Goal: Transaction & Acquisition: Purchase product/service

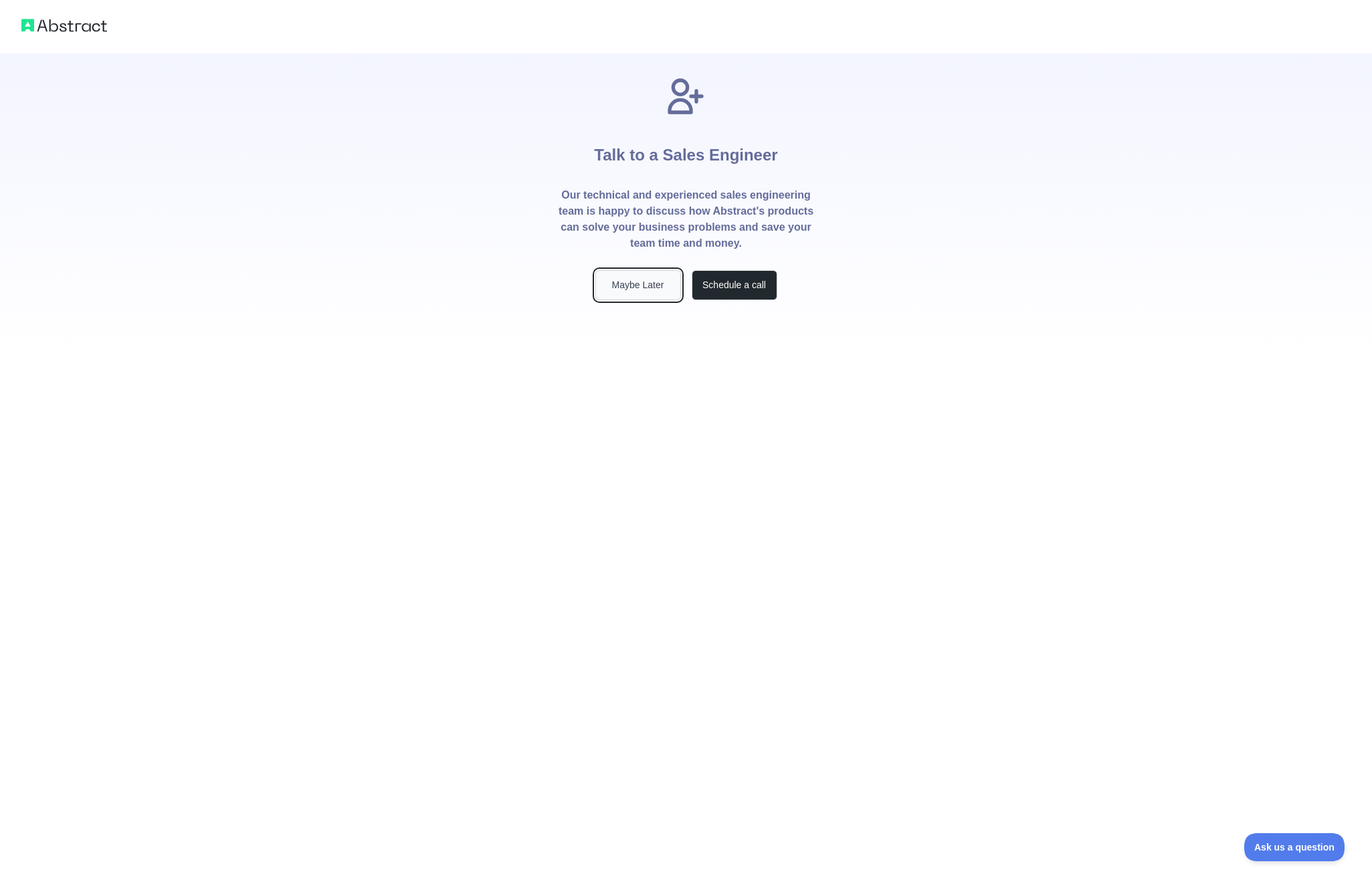
click at [657, 294] on button "Maybe Later" at bounding box center [638, 285] width 85 height 30
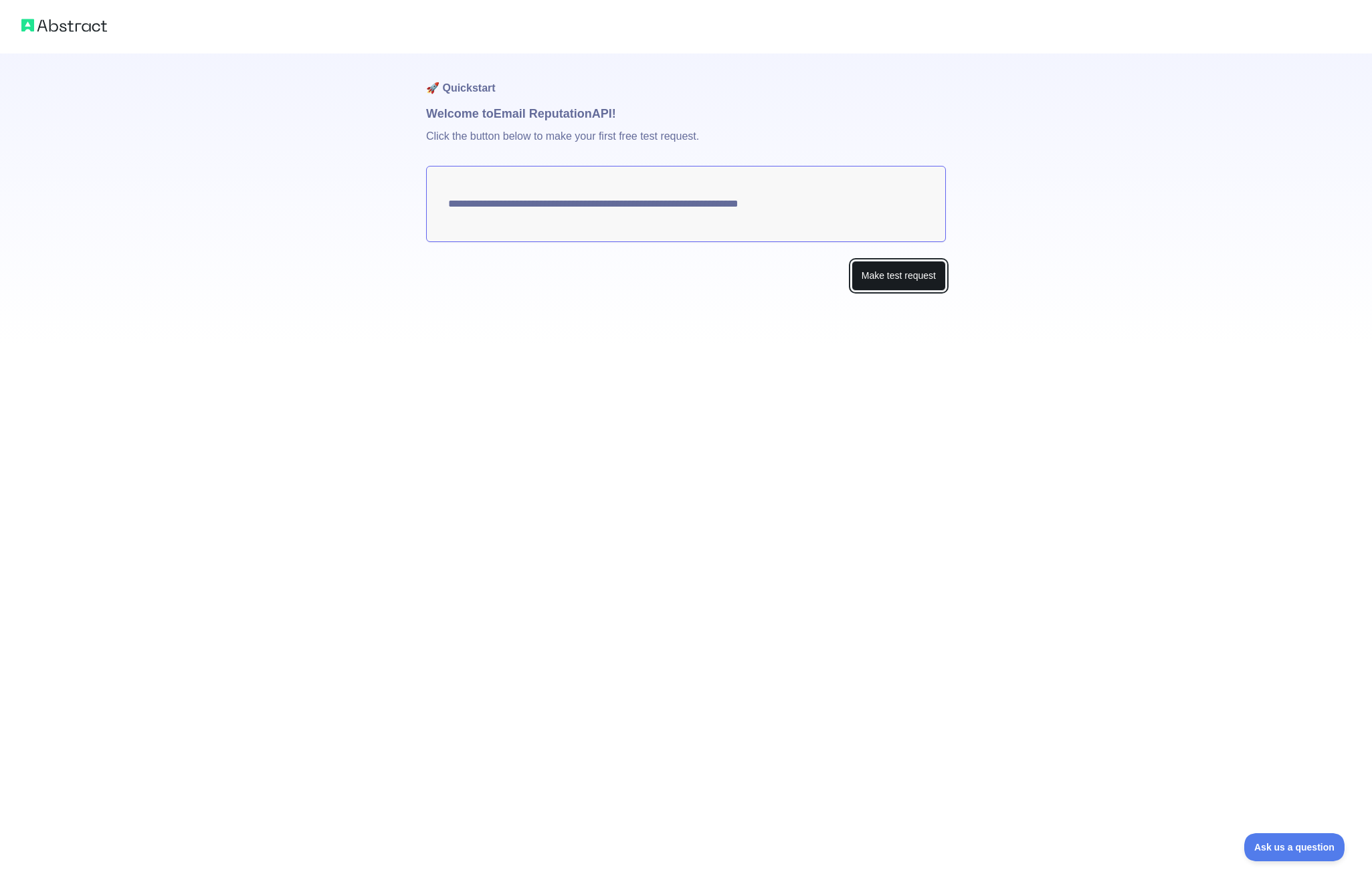
click at [903, 282] on button "Make test request" at bounding box center [898, 276] width 94 height 30
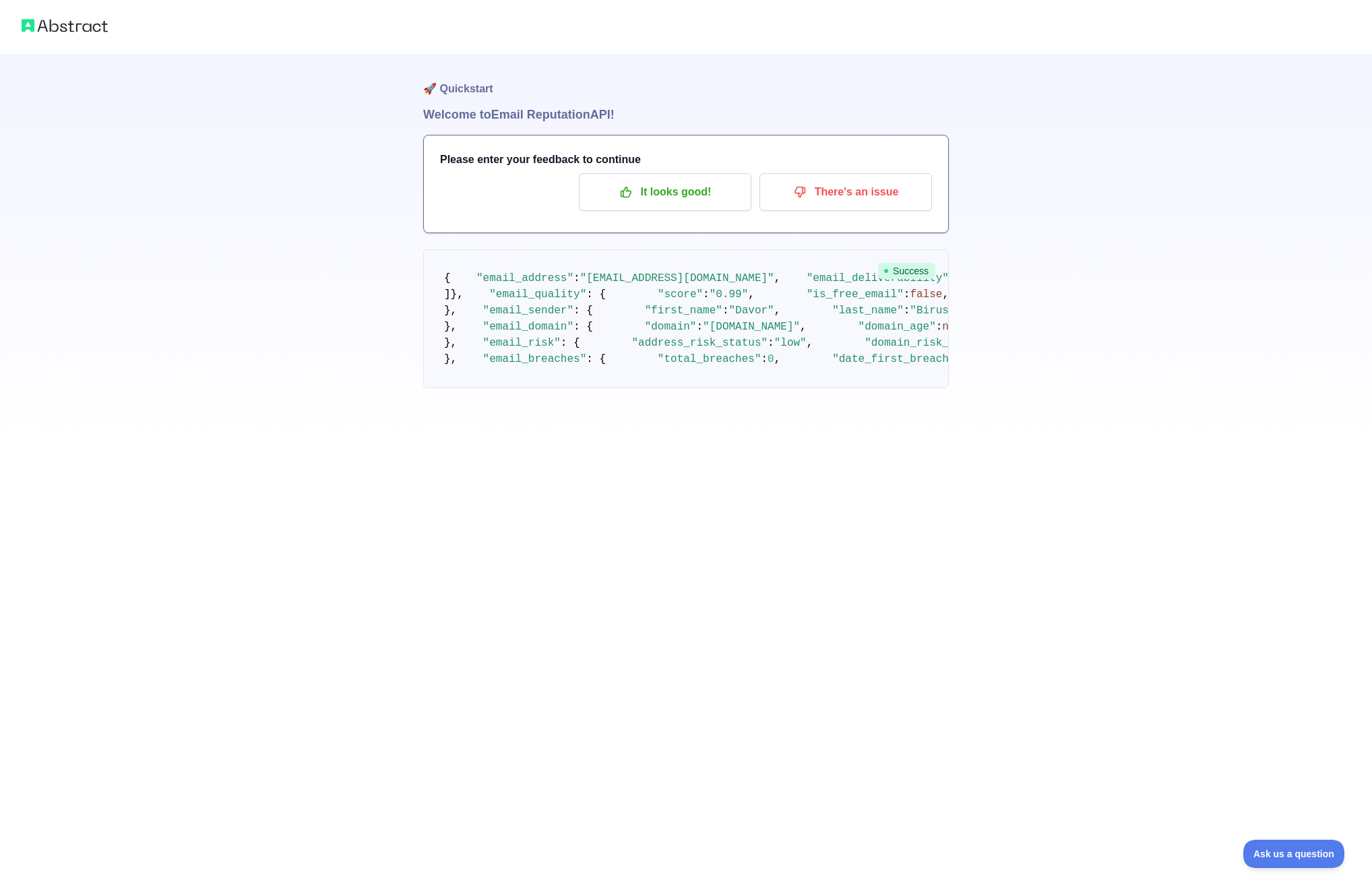
scroll to position [278, 0]
drag, startPoint x: 559, startPoint y: 404, endPoint x: 584, endPoint y: 404, distance: 25.0
drag, startPoint x: 561, startPoint y: 410, endPoint x: 528, endPoint y: 410, distance: 33.0
click at [645, 317] on span ""first_name"" at bounding box center [683, 311] width 77 height 12
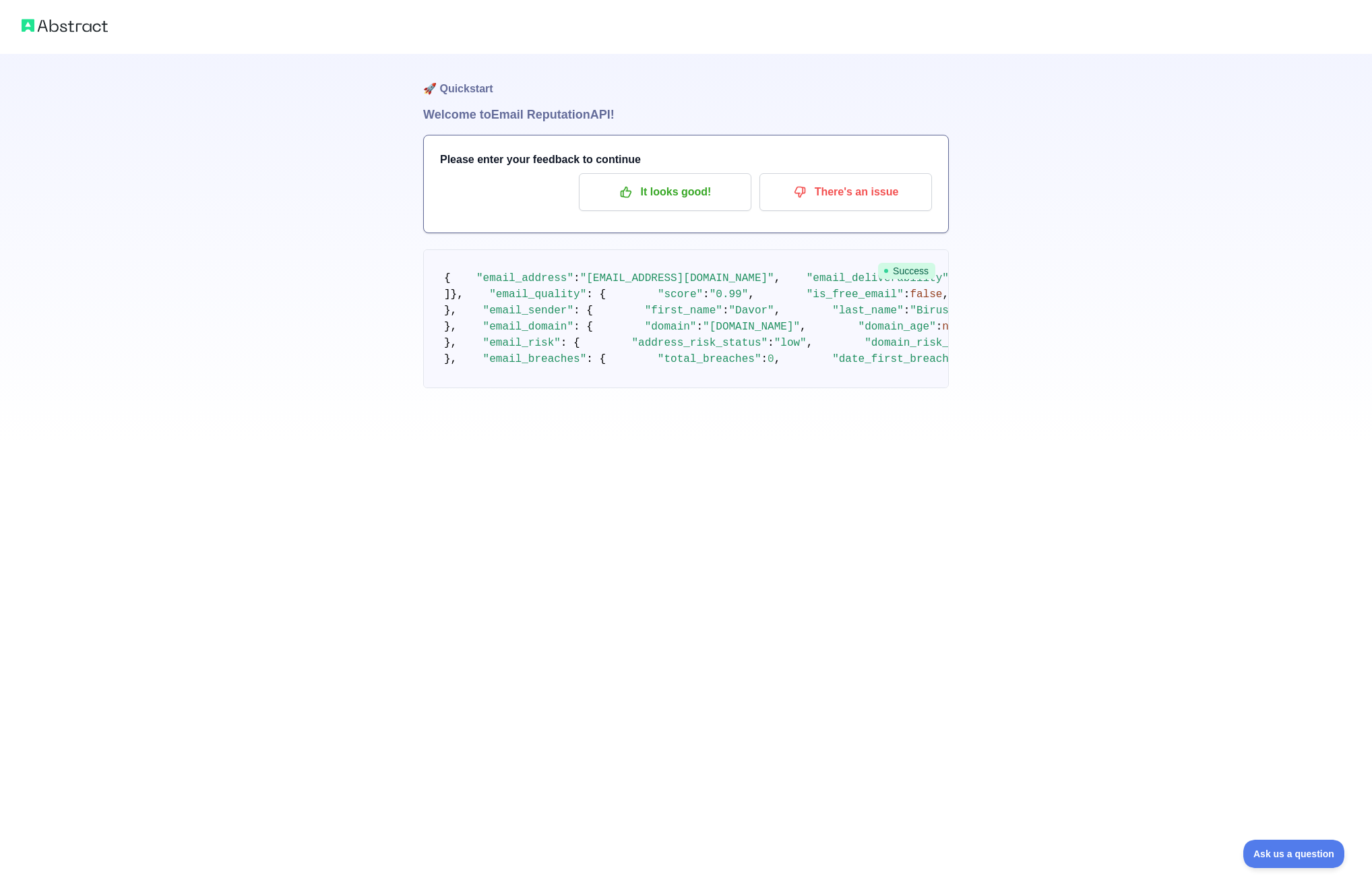
drag, startPoint x: 522, startPoint y: 434, endPoint x: 669, endPoint y: 435, distance: 147.0
click at [1155, 317] on span ""Google"" at bounding box center [1181, 311] width 52 height 12
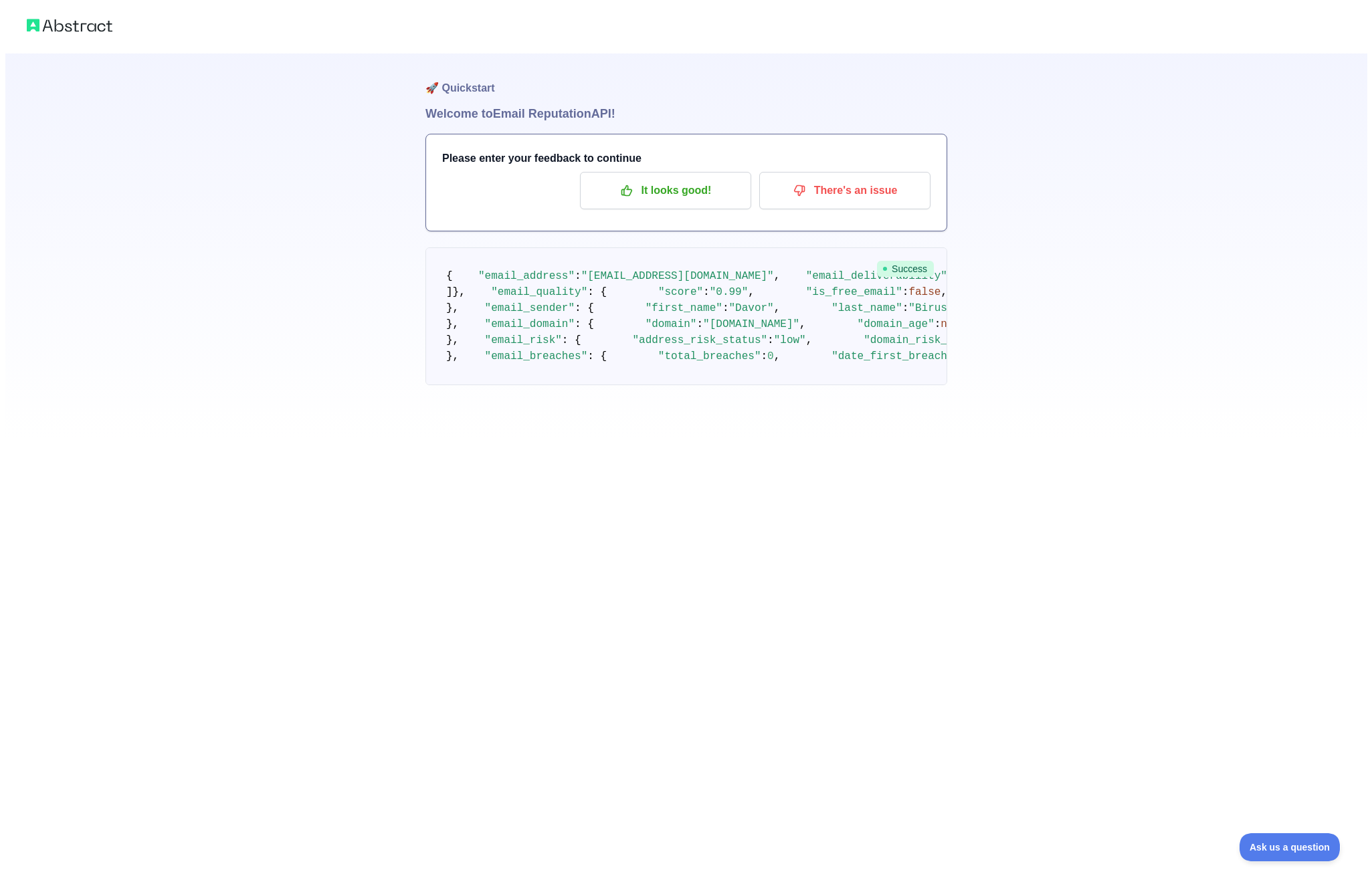
scroll to position [0, 0]
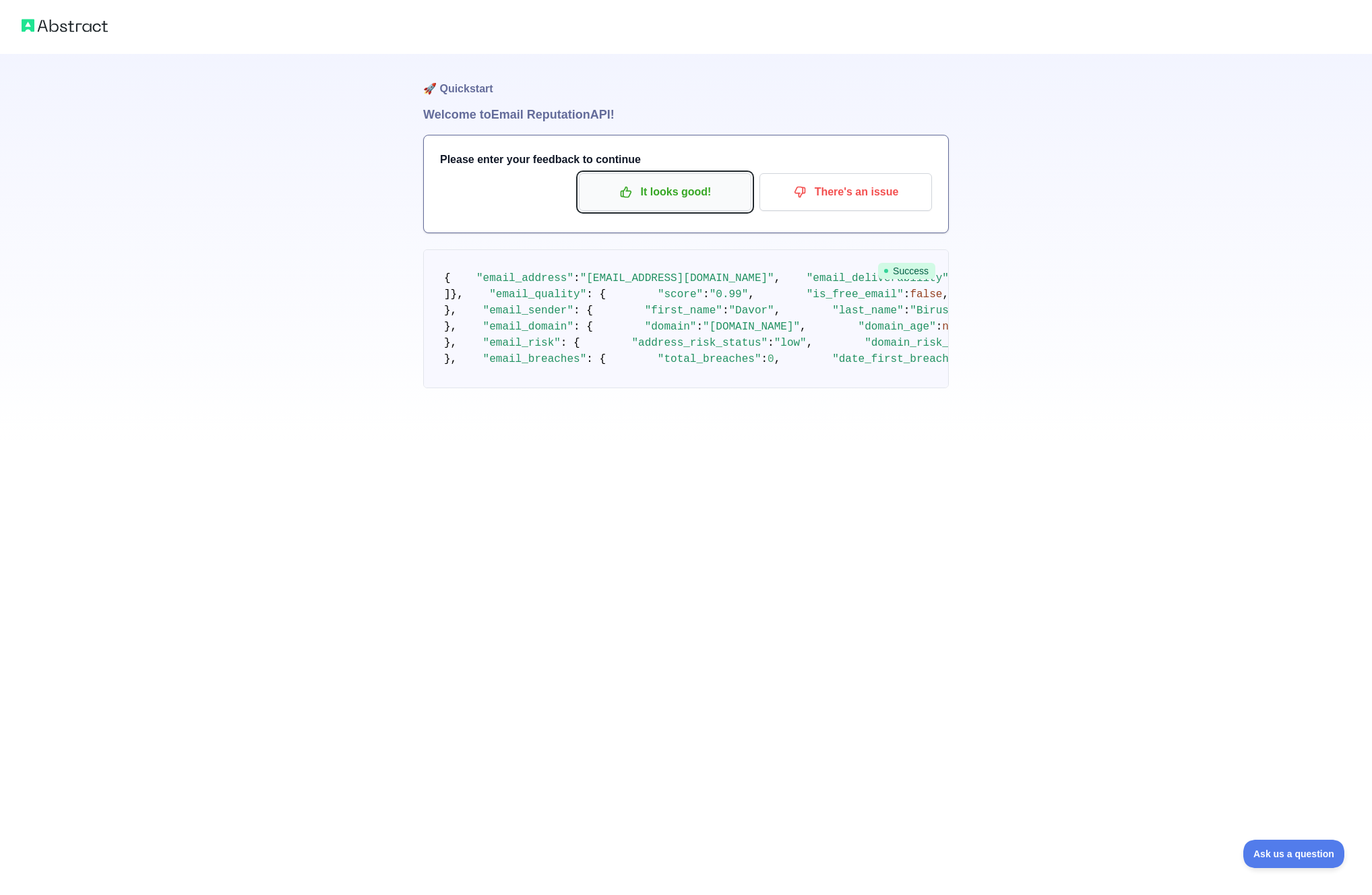
click at [686, 201] on p "It looks good!" at bounding box center [664, 192] width 152 height 23
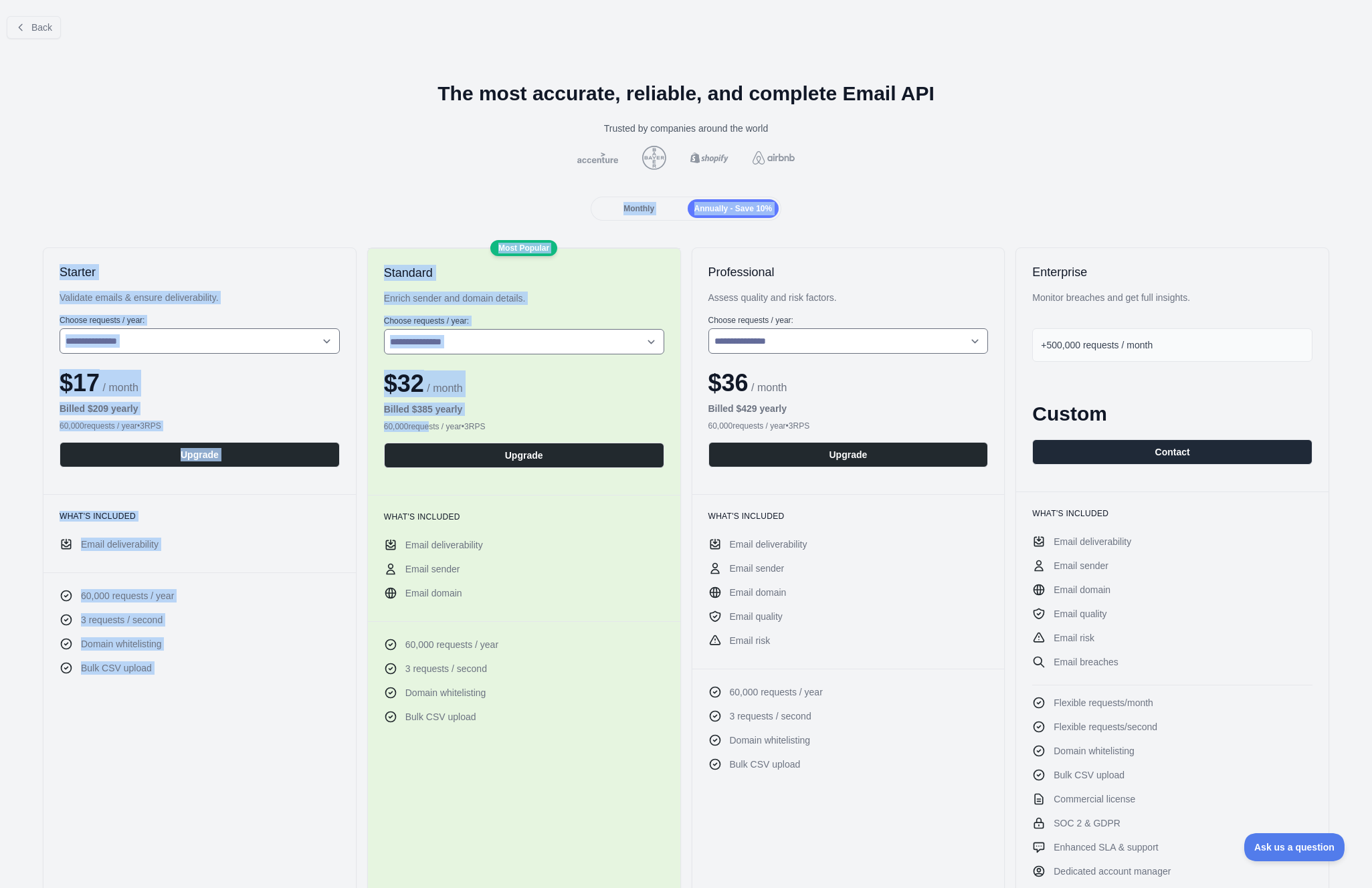
click at [224, 187] on div "**********" at bounding box center [686, 890] width 1372 height 1683
click at [226, 173] on div "**********" at bounding box center [686, 890] width 1372 height 1683
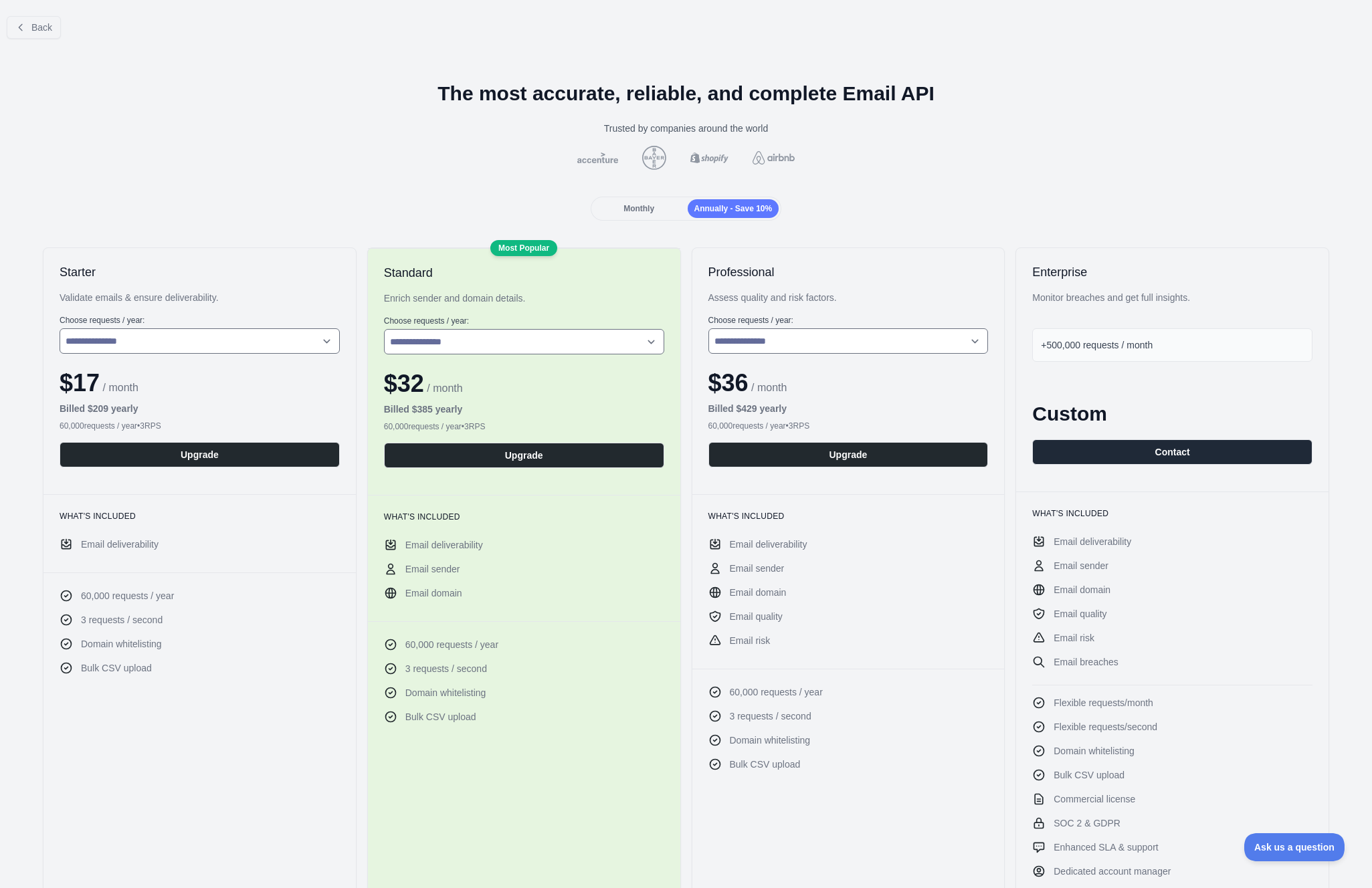
click at [639, 213] on span "Monthly" at bounding box center [639, 208] width 30 height 9
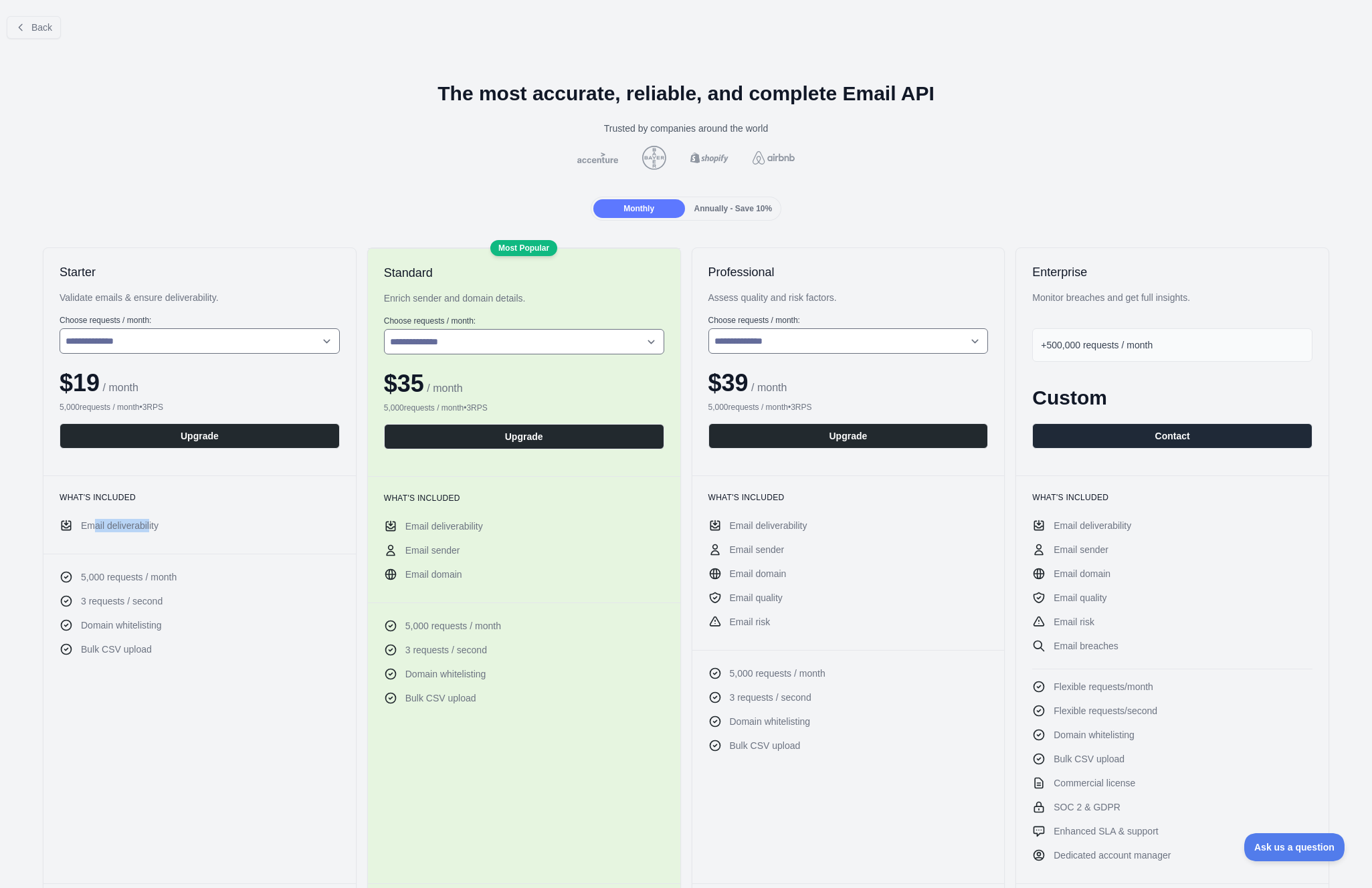
drag, startPoint x: 91, startPoint y: 529, endPoint x: 149, endPoint y: 530, distance: 58.0
click at [149, 530] on span "Email deliverability" at bounding box center [119, 525] width 77 height 13
click at [153, 528] on span "Email deliverability" at bounding box center [119, 525] width 77 height 13
click at [31, 21] on button "Back" at bounding box center [33, 27] width 54 height 22
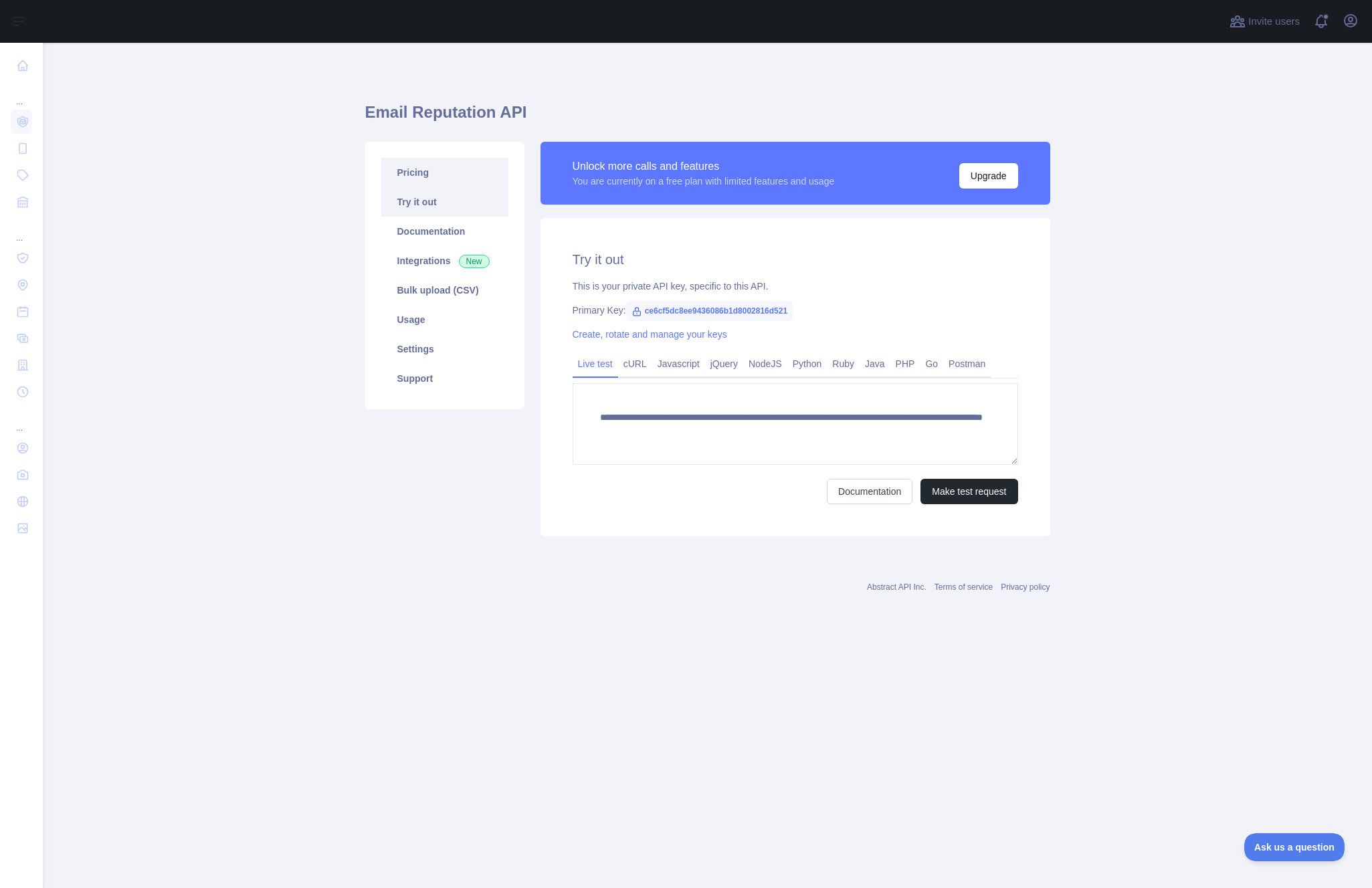
click at [414, 175] on link "Pricing" at bounding box center [445, 172] width 127 height 30
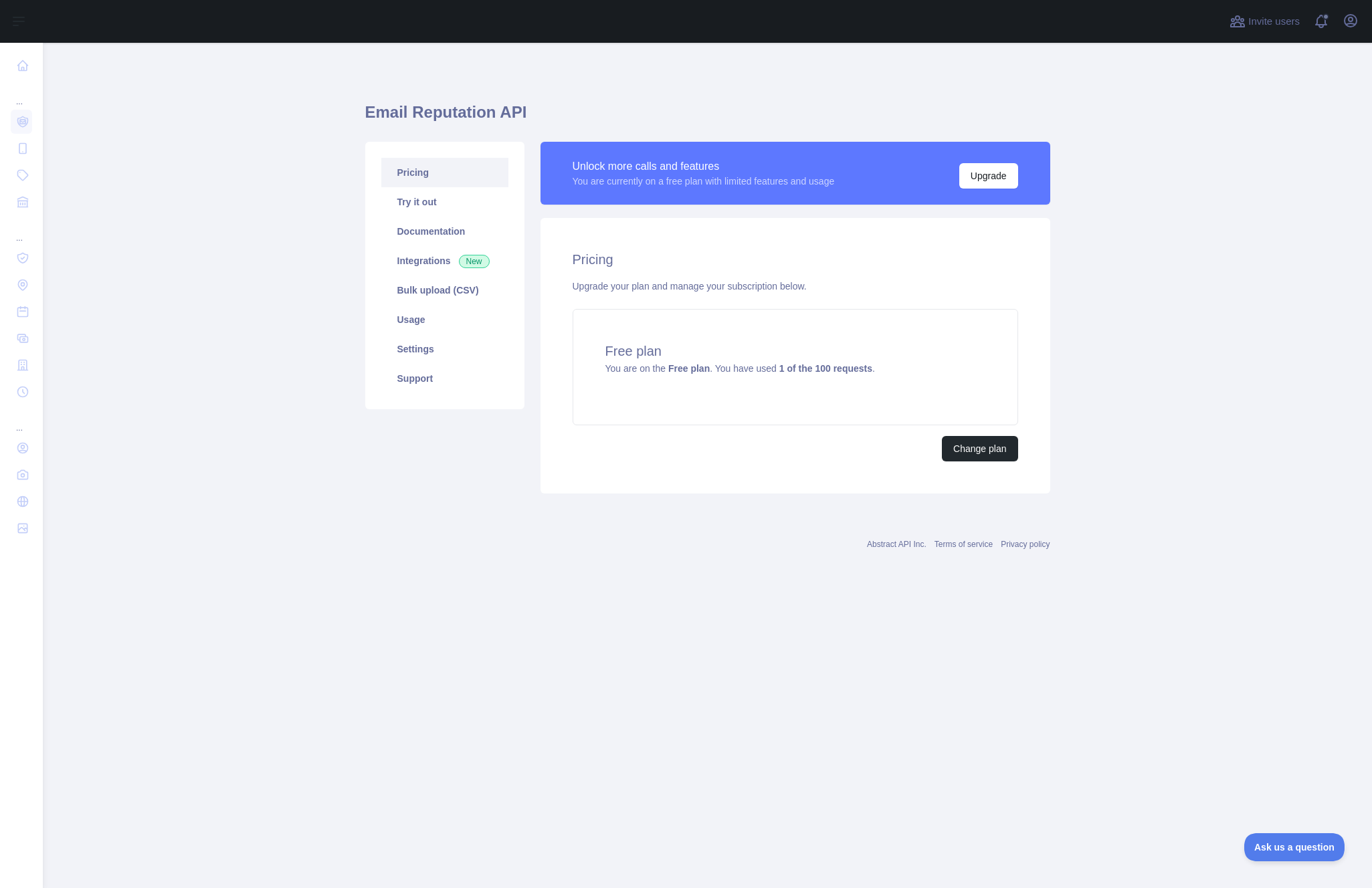
click at [232, 424] on main "Email Reputation API Pricing Try it out Documentation Integrations New Bulk upl…" at bounding box center [707, 465] width 1329 height 845
click at [397, 520] on div "Abstract API Inc. Terms of service Privacy policy" at bounding box center [707, 536] width 685 height 48
click at [432, 262] on link "Integrations New" at bounding box center [445, 261] width 127 height 30
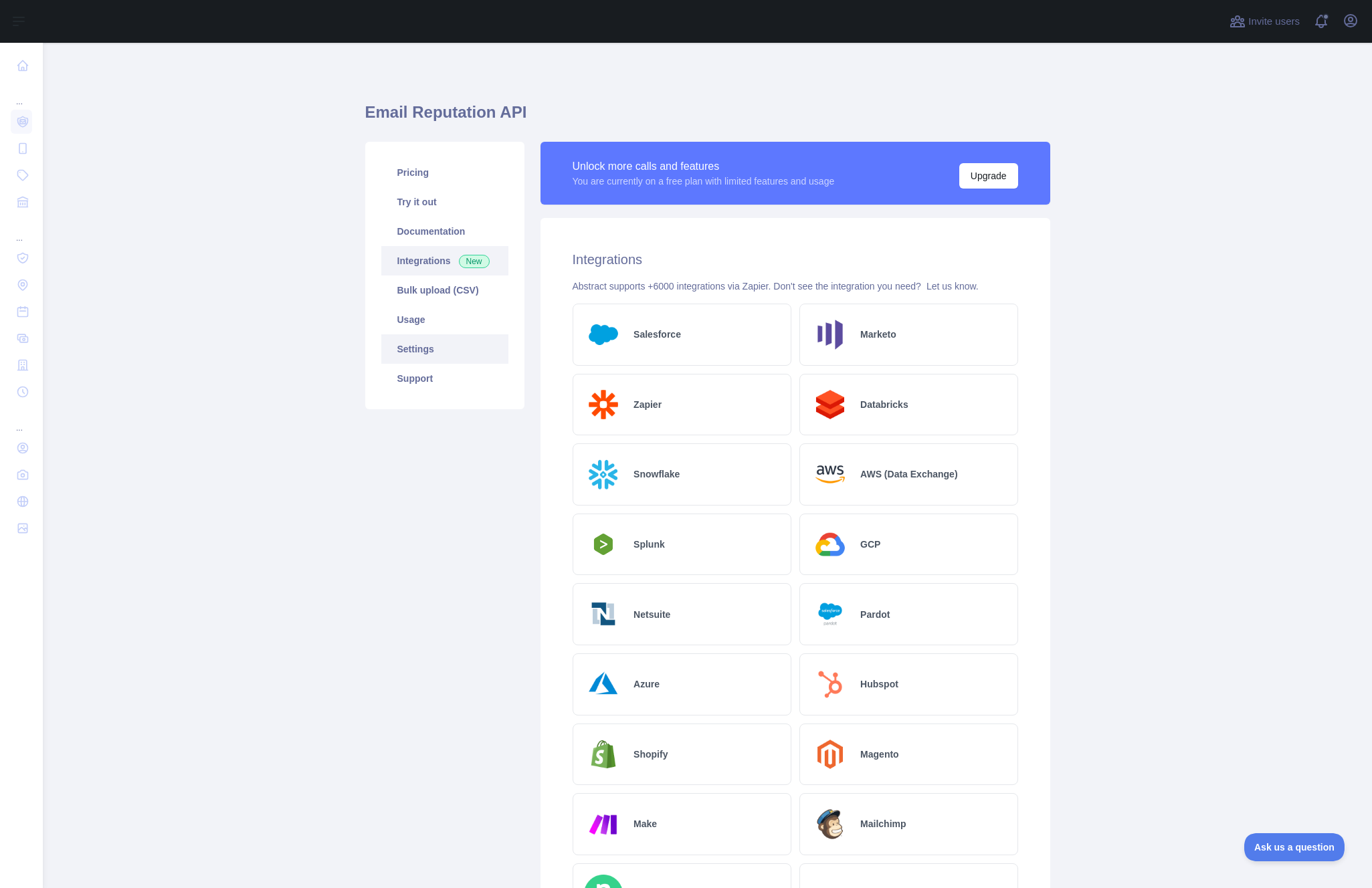
click at [418, 344] on link "Settings" at bounding box center [445, 349] width 127 height 30
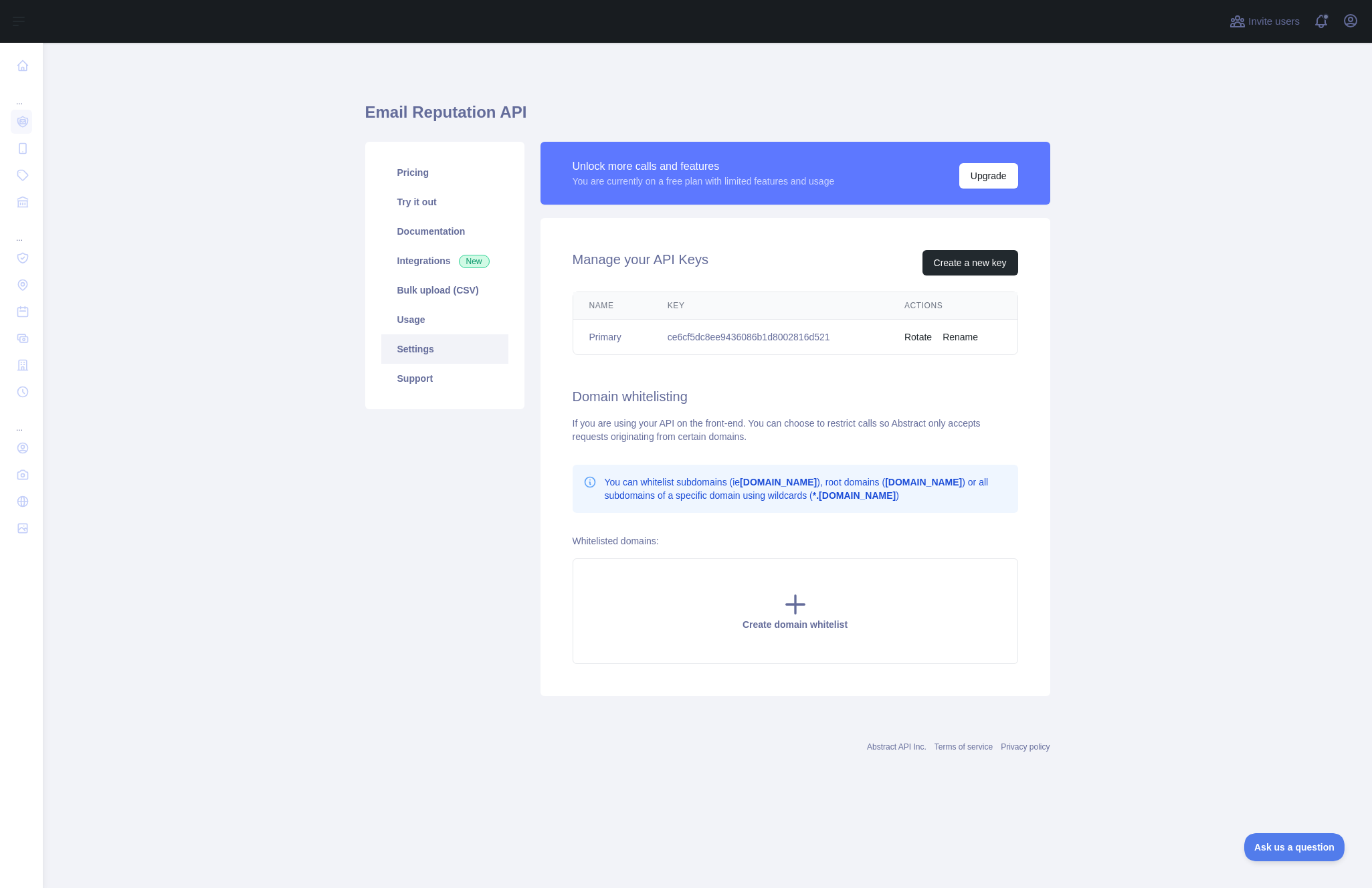
click at [709, 337] on td "ce6cf5dc8ee9436086b1d8002816d521" at bounding box center [770, 337] width 237 height 35
drag, startPoint x: 636, startPoint y: 167, endPoint x: 791, endPoint y: 185, distance: 156.0
click at [791, 185] on div "Unlock more calls and features You are currently on a free plan with limited fe…" at bounding box center [704, 173] width 262 height 30
click at [802, 185] on div "You are currently on a free plan with limited features and usage" at bounding box center [704, 181] width 262 height 13
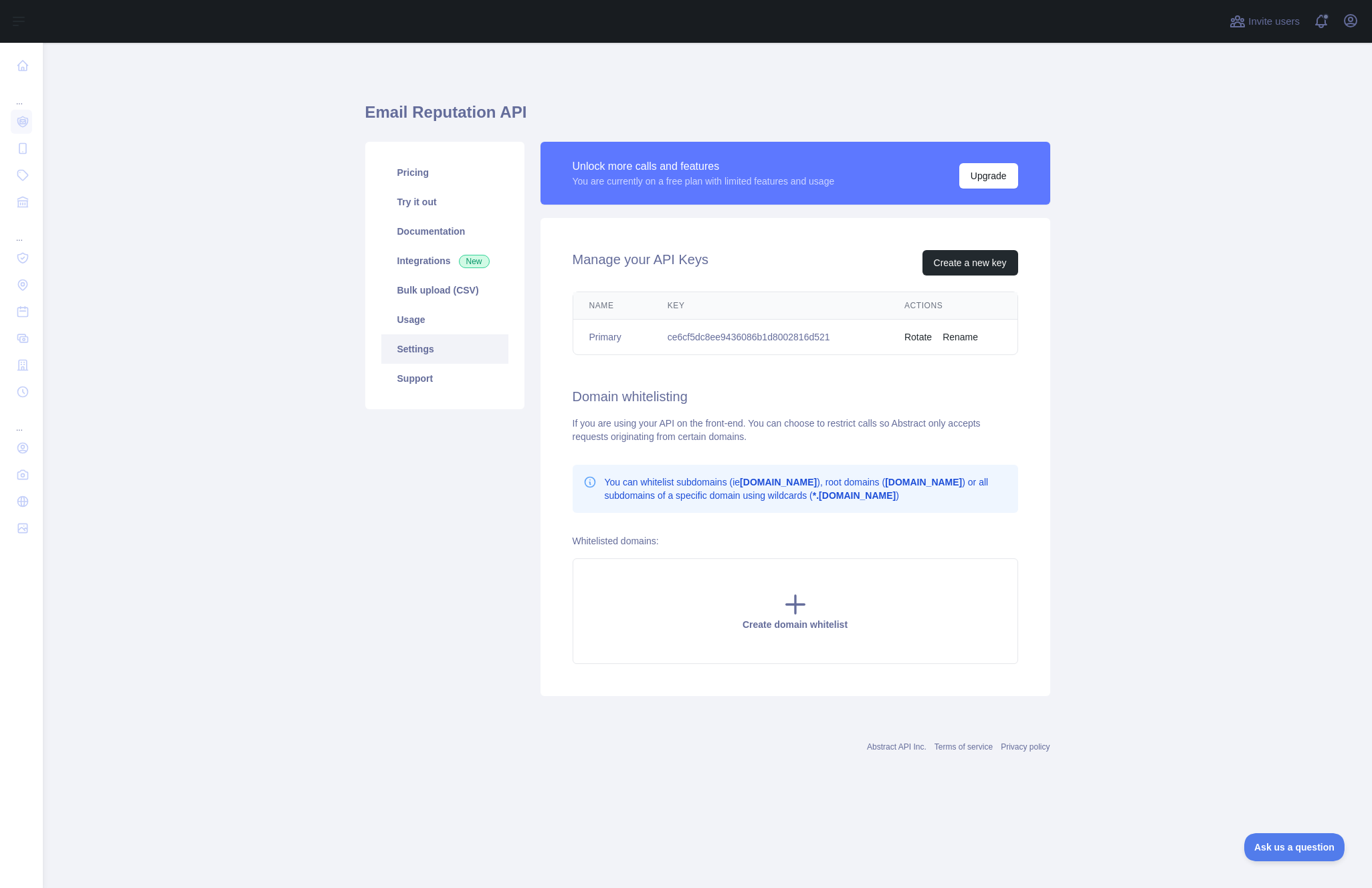
click at [774, 337] on td "ce6cf5dc8ee9436086b1d8002816d521" at bounding box center [770, 337] width 237 height 35
click at [445, 487] on div "Pricing Try it out Documentation Integrations New Bulk upload (CSV) Usage Setti…" at bounding box center [445, 419] width 175 height 554
click at [421, 205] on link "Try it out" at bounding box center [445, 202] width 127 height 30
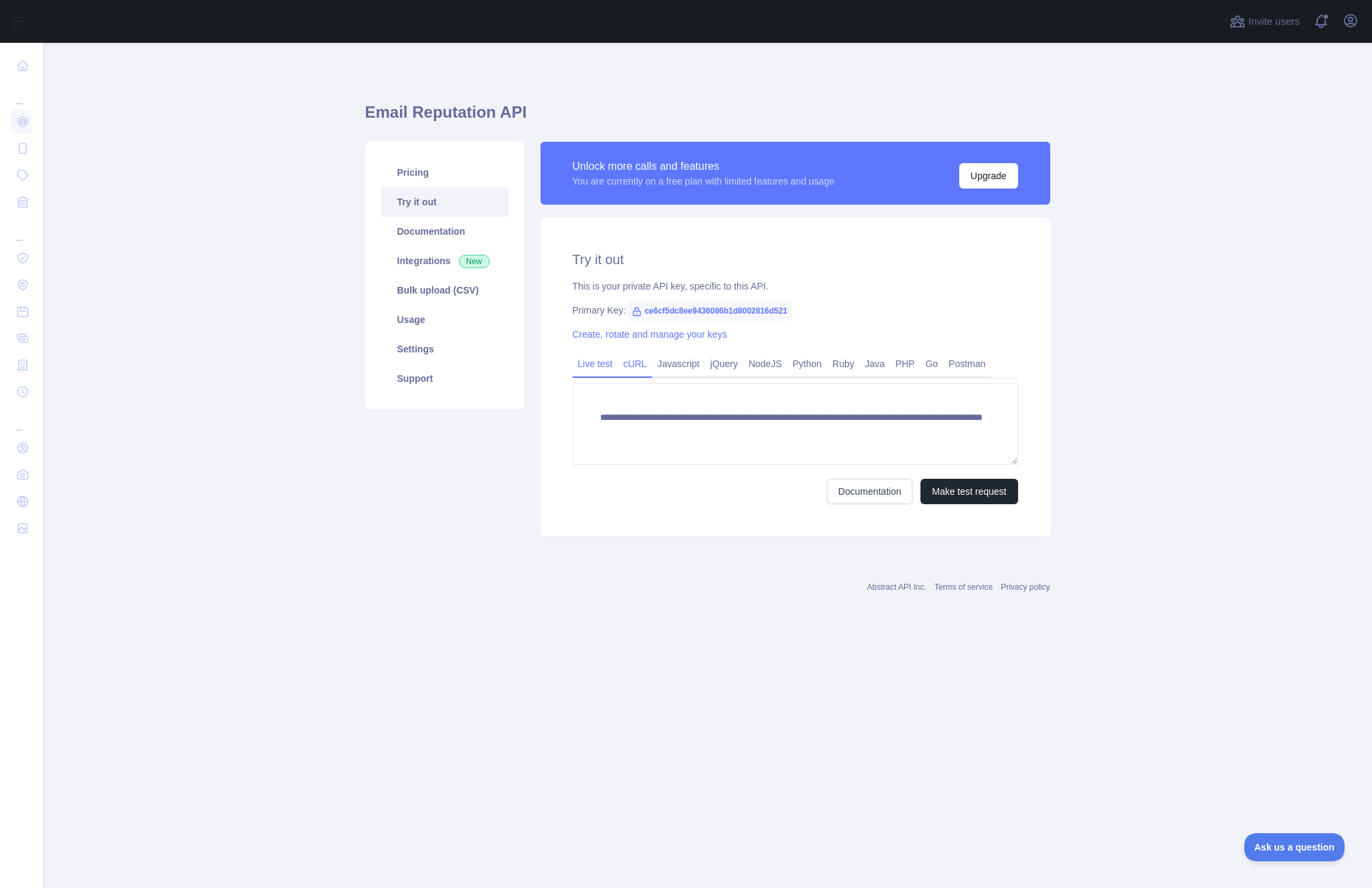
click at [639, 373] on link "cURL" at bounding box center [635, 364] width 34 height 22
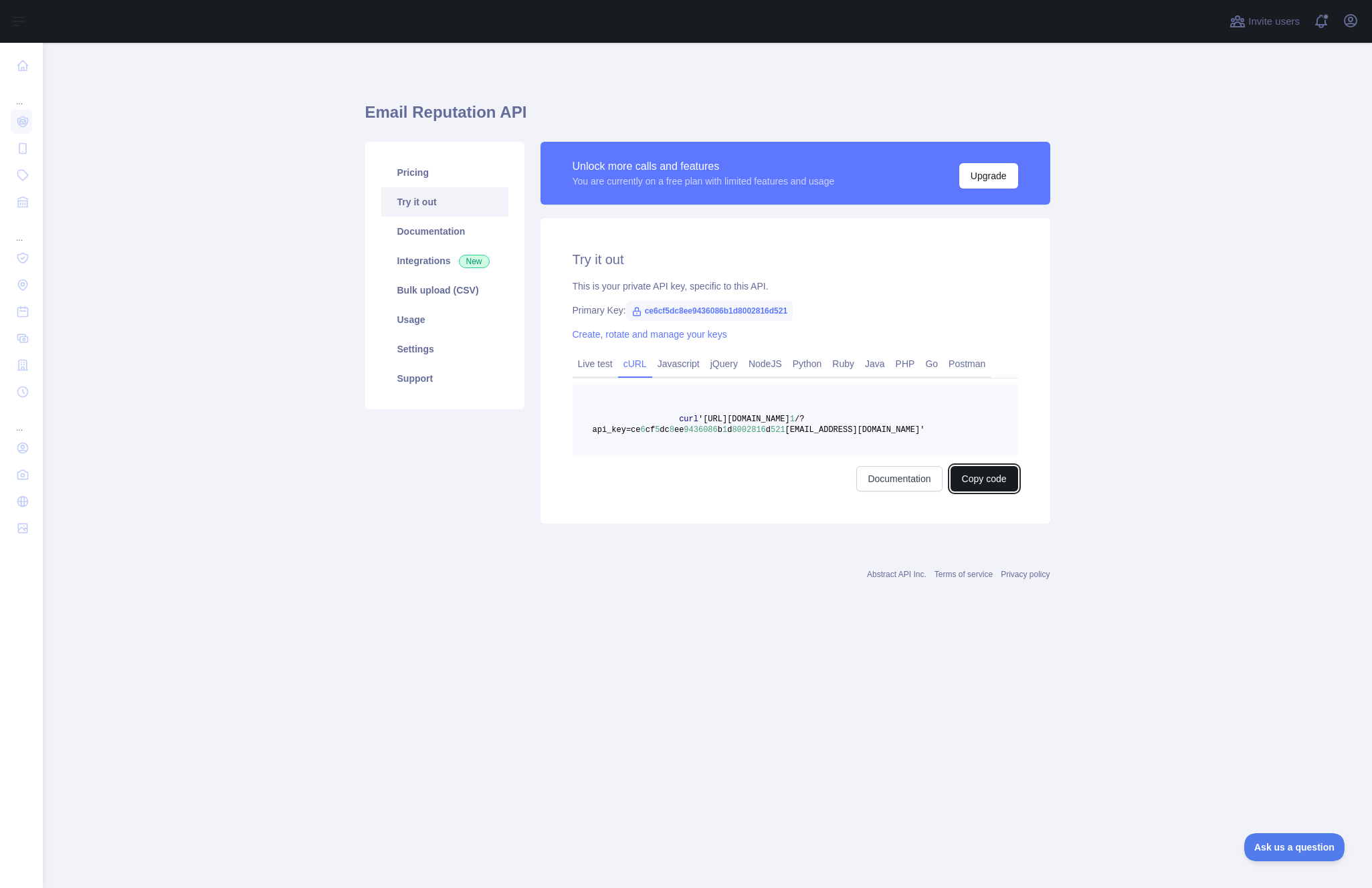
click at [982, 485] on button "Copy code" at bounding box center [984, 478] width 67 height 25
click at [719, 311] on span "ce6cf5dc8ee9436086b1d8002816d521" at bounding box center [710, 311] width 167 height 20
copy span "ce6cf5dc8ee9436086b1d8002816d521"
click at [689, 310] on span "ce6cf5dc8ee9436086b1d8002816d521" at bounding box center [710, 311] width 167 height 20
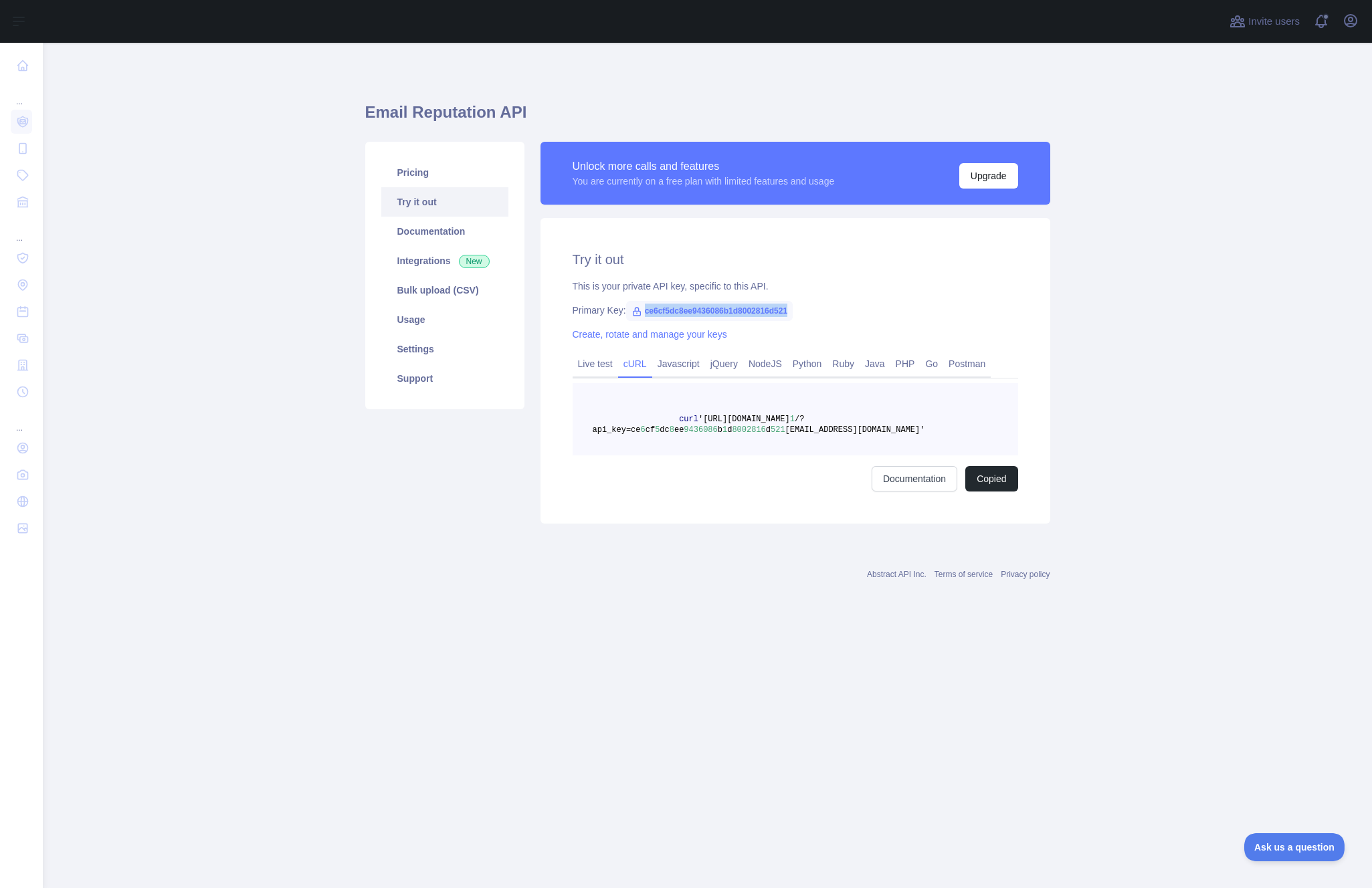
click at [689, 310] on span "ce6cf5dc8ee9436086b1d8002816d521" at bounding box center [710, 311] width 167 height 20
copy span "ce6cf5dc8ee9436086b1d8002816d521"
click at [198, 308] on main "Email Reputation API Pricing Try it out Documentation Integrations New Bulk upl…" at bounding box center [707, 465] width 1329 height 845
click at [439, 210] on link "Try it out" at bounding box center [445, 202] width 127 height 30
click at [421, 178] on link "Pricing" at bounding box center [445, 172] width 127 height 30
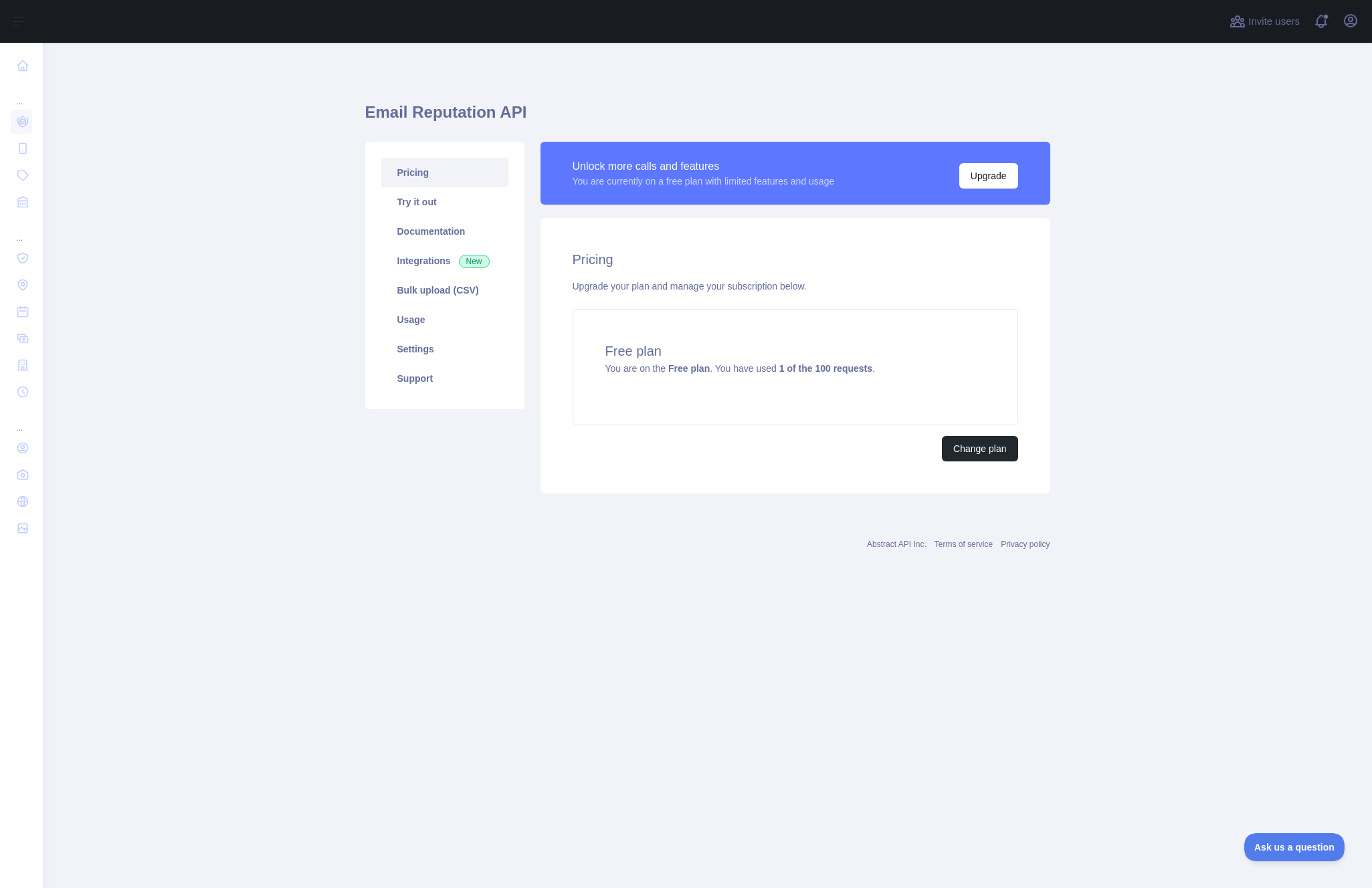
click at [636, 519] on div "Abstract API Inc. Terms of service Privacy policy" at bounding box center [707, 536] width 685 height 48
click at [439, 193] on link "Try it out" at bounding box center [445, 202] width 127 height 30
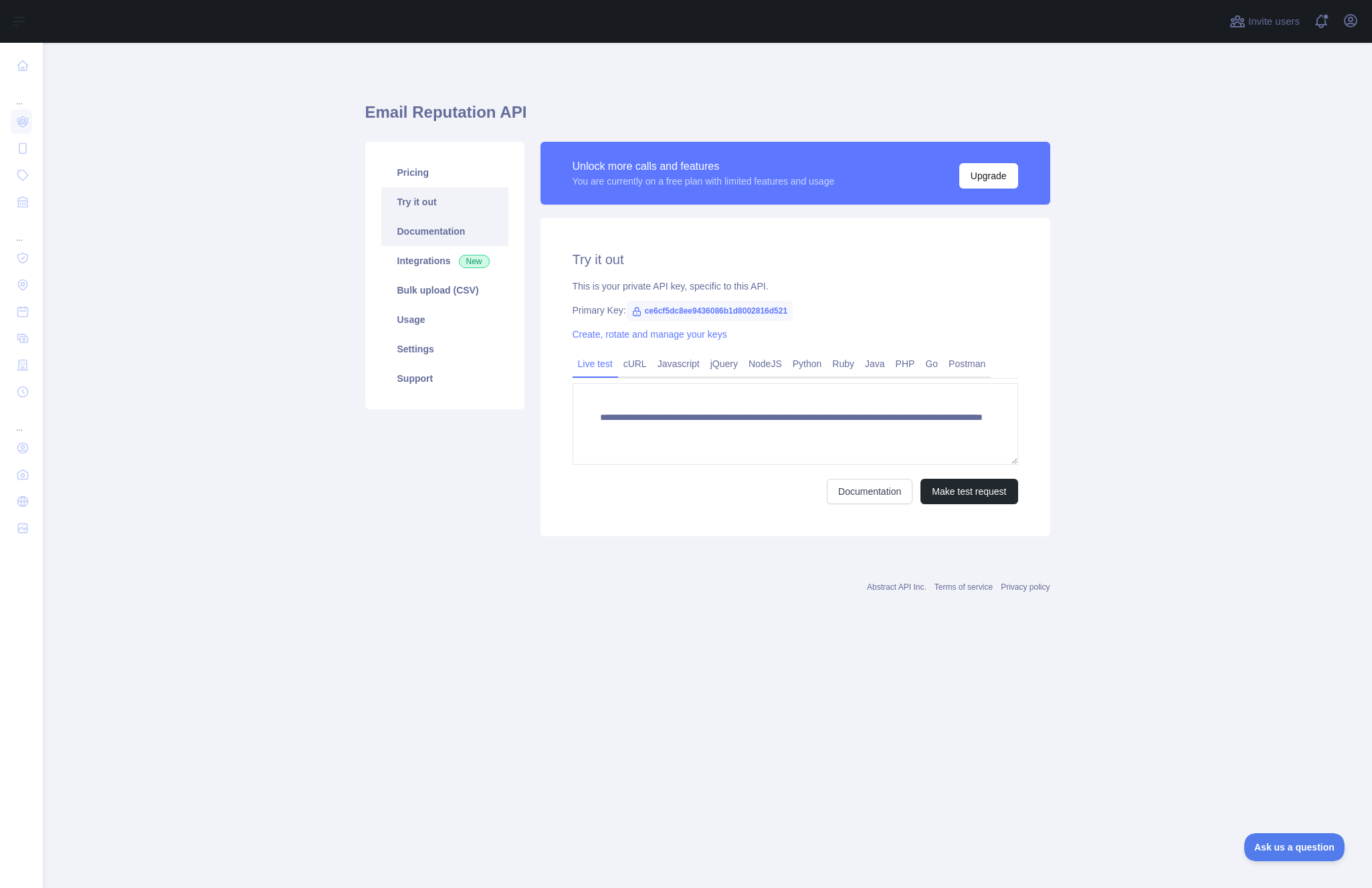
click at [434, 231] on link "Documentation" at bounding box center [445, 231] width 127 height 30
click at [411, 557] on div "Abstract API Inc. Terms of service Privacy policy" at bounding box center [707, 579] width 685 height 48
click at [644, 367] on link "cURL" at bounding box center [635, 364] width 34 height 22
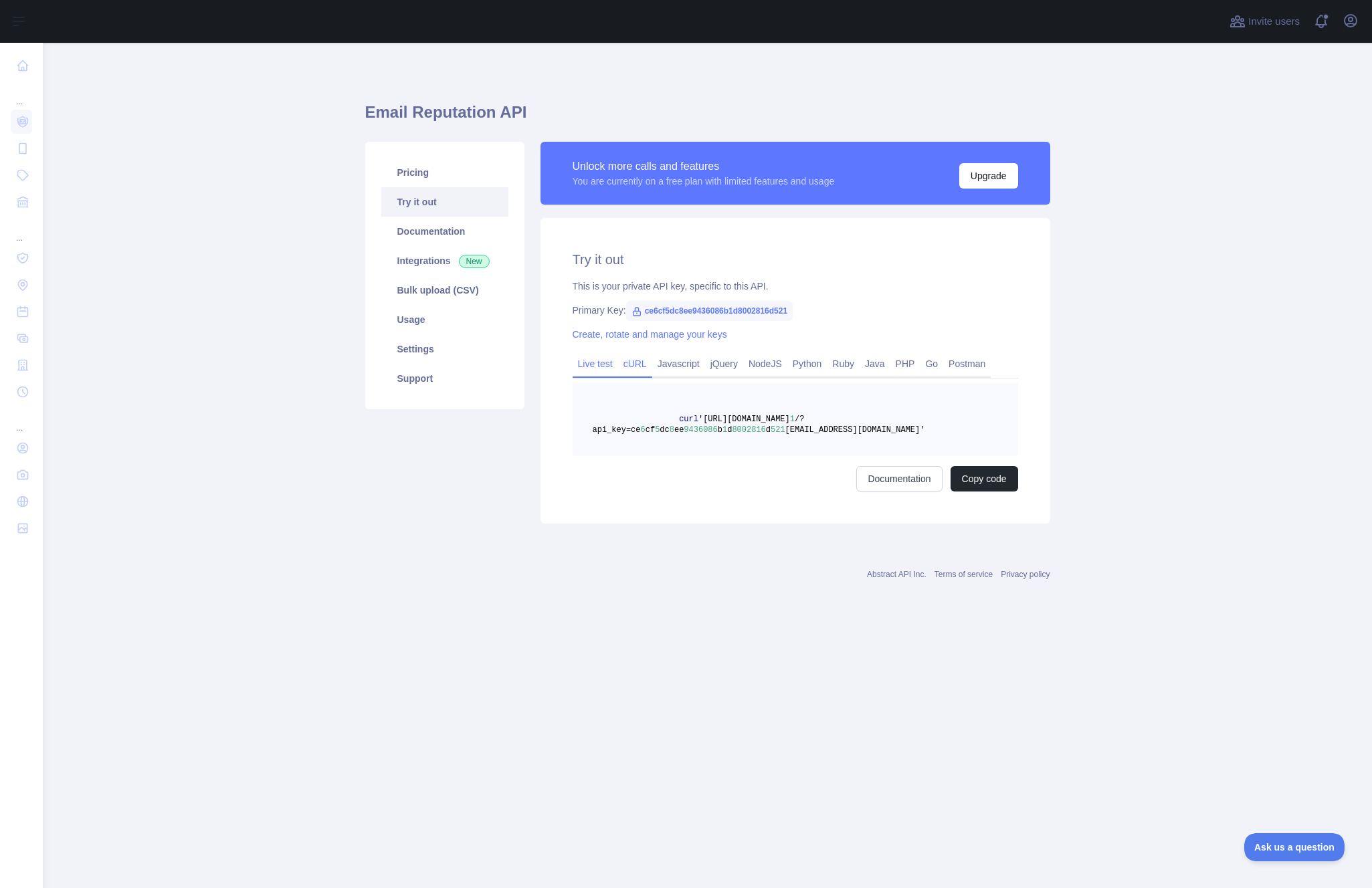
click at [597, 365] on link "Live test" at bounding box center [595, 364] width 46 height 22
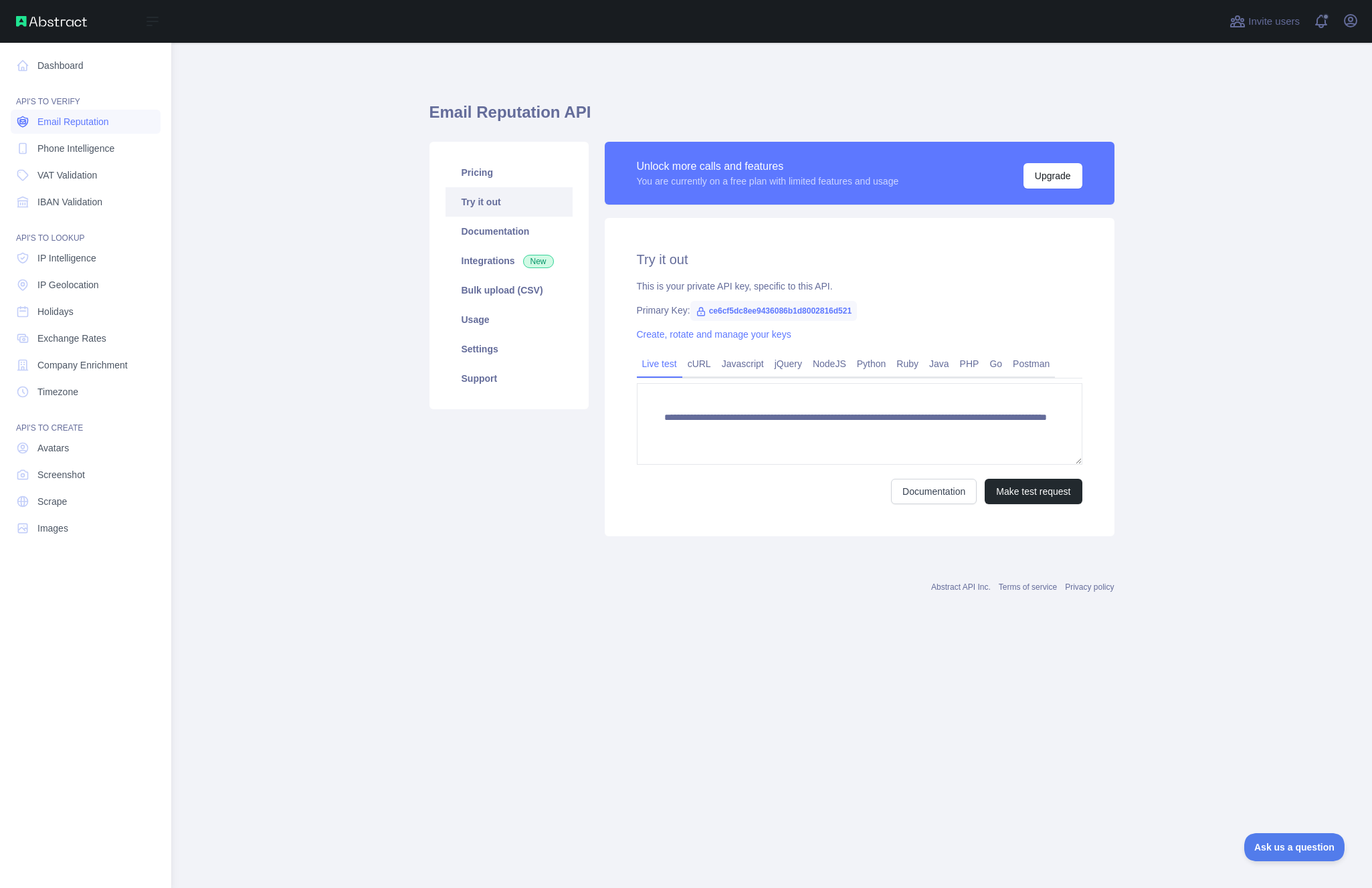
click at [57, 120] on span "Email Reputation" at bounding box center [73, 122] width 72 height 13
click at [62, 149] on span "Phone Intelligence" at bounding box center [76, 148] width 77 height 13
click at [70, 121] on span "Email Reputation" at bounding box center [73, 122] width 72 height 13
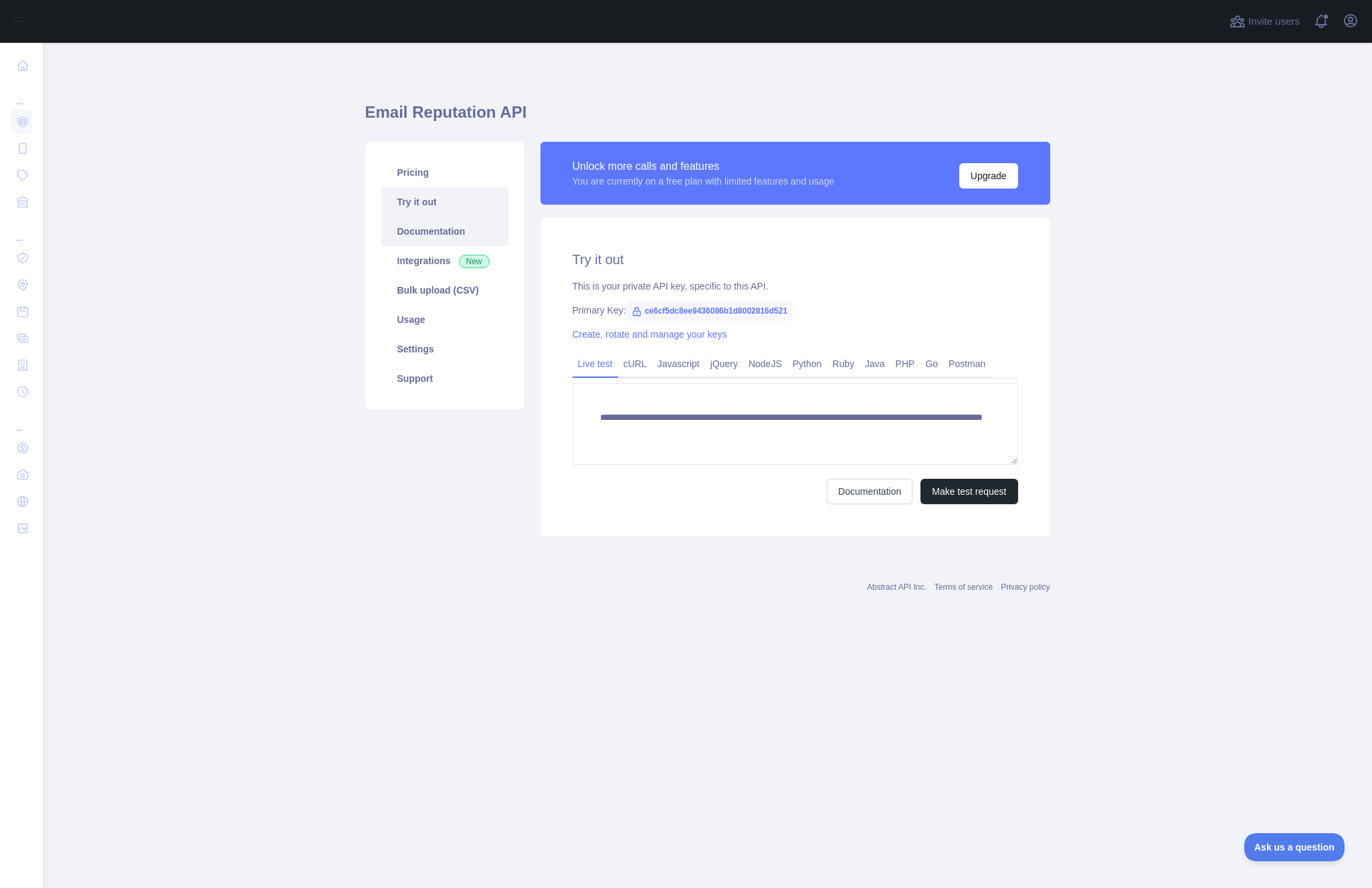
click at [466, 229] on link "Documentation" at bounding box center [445, 231] width 127 height 30
click at [434, 179] on link "Pricing" at bounding box center [445, 172] width 127 height 30
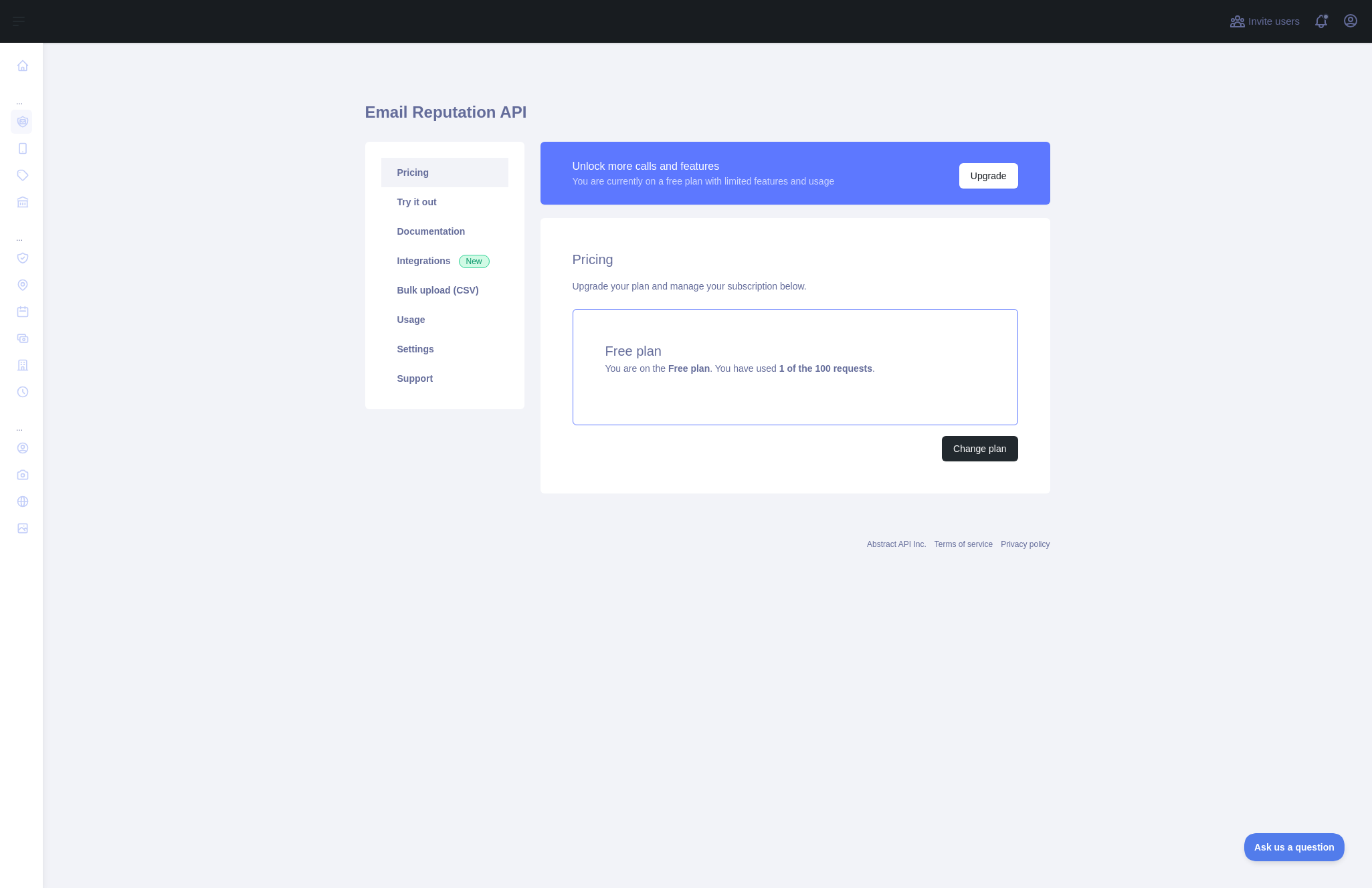
click at [781, 380] on div "Free plan You are on the Free plan . You have used 1 of the 100 requests ." at bounding box center [795, 367] width 445 height 117
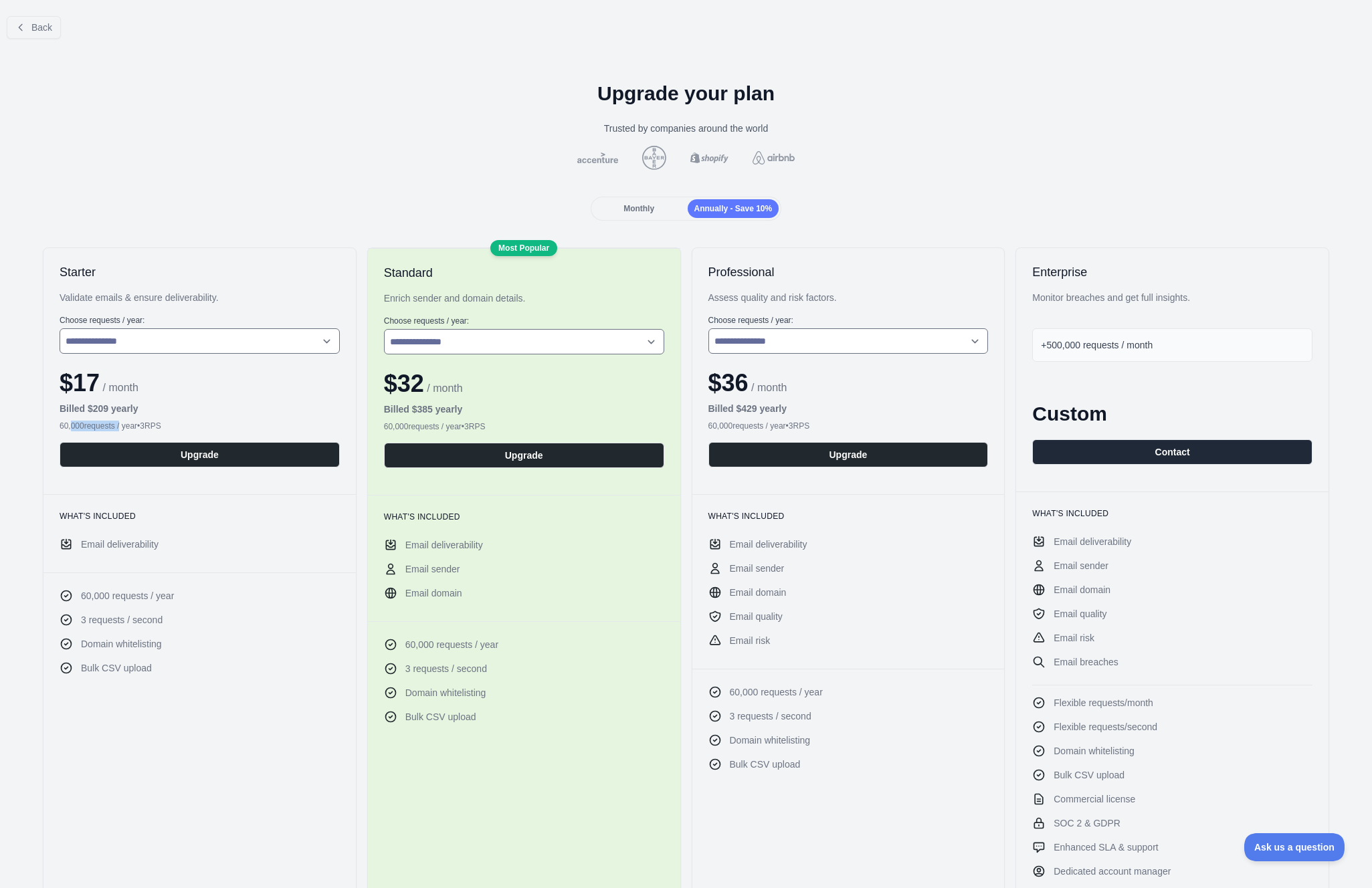
drag, startPoint x: 70, startPoint y: 427, endPoint x: 123, endPoint y: 428, distance: 53.0
click at [123, 428] on div "60,000 requests / year • 3 RPS" at bounding box center [199, 426] width 280 height 11
click at [135, 425] on div "60,000 requests / year • 3 RPS" at bounding box center [199, 426] width 280 height 11
click at [211, 342] on select "**********" at bounding box center [199, 341] width 280 height 25
click at [59, 329] on select "**********" at bounding box center [199, 341] width 280 height 25
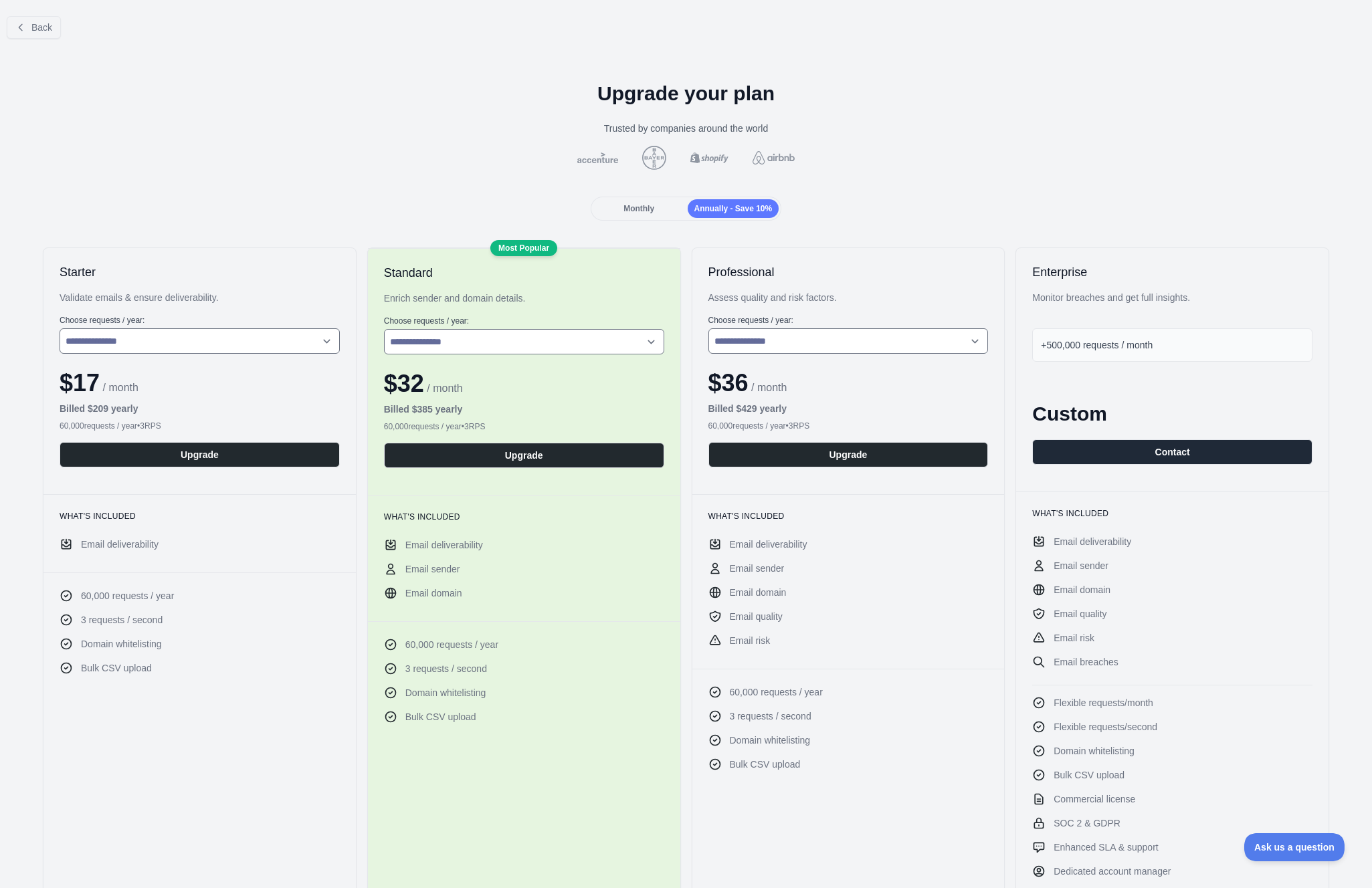
click at [190, 189] on div "**********" at bounding box center [686, 890] width 1372 height 1683
drag, startPoint x: 75, startPoint y: 409, endPoint x: 101, endPoint y: 406, distance: 26.2
click at [98, 407] on b "Billed $ 209 yearly" at bounding box center [98, 408] width 79 height 11
click at [136, 409] on b "Billed $ 209 yearly" at bounding box center [98, 408] width 79 height 11
click at [640, 208] on span "Monthly" at bounding box center [639, 208] width 30 height 9
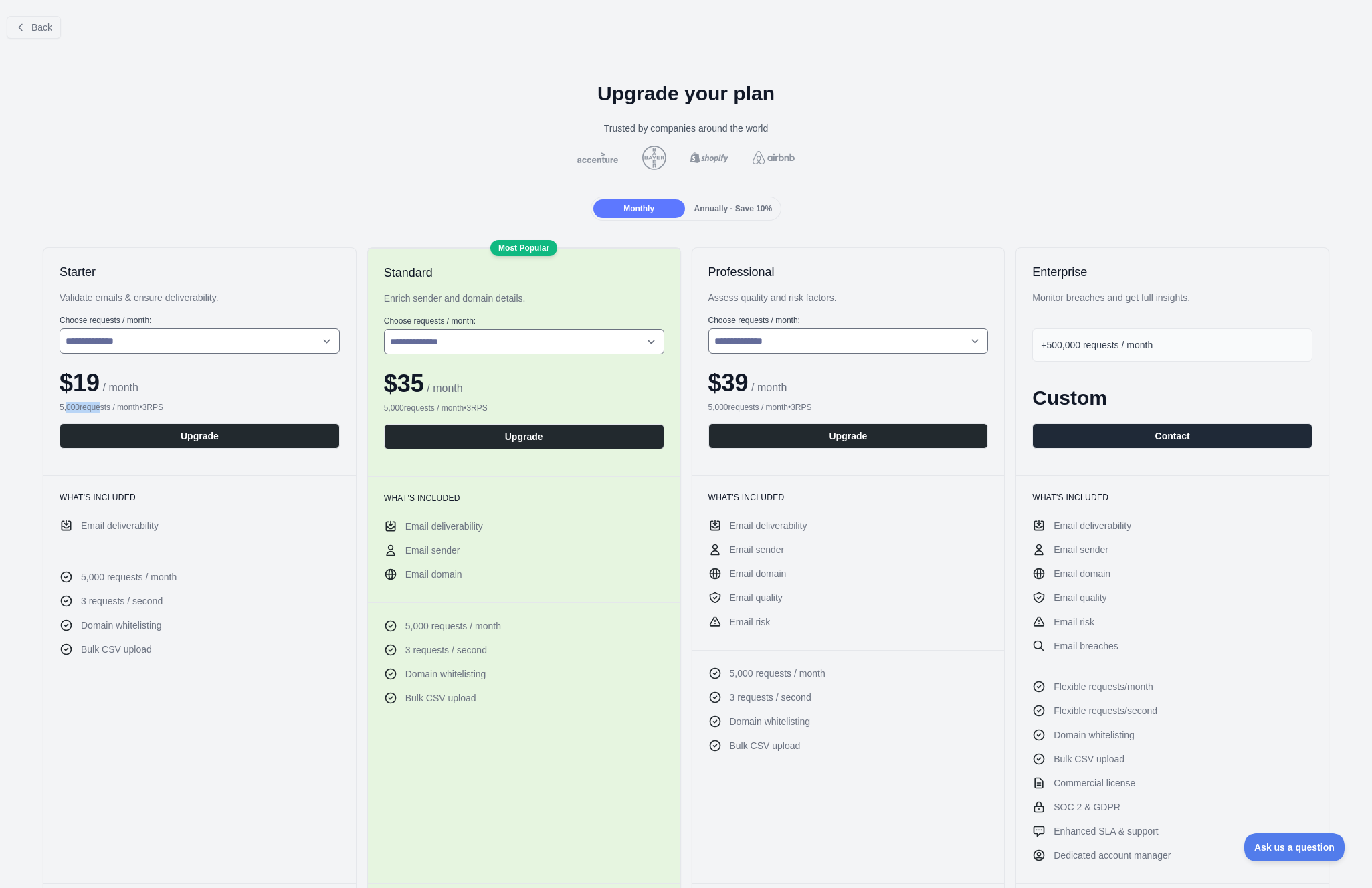
drag, startPoint x: 71, startPoint y: 408, endPoint x: 117, endPoint y: 407, distance: 46.0
click at [101, 412] on div "5,000 requests / month • 3 RPS" at bounding box center [199, 407] width 280 height 11
click at [135, 407] on div "5,000 requests / month • 3 RPS" at bounding box center [199, 407] width 280 height 11
drag, startPoint x: 106, startPoint y: 605, endPoint x: 160, endPoint y: 604, distance: 54.0
click at [160, 605] on span "3 requests / second" at bounding box center [122, 601] width 82 height 13
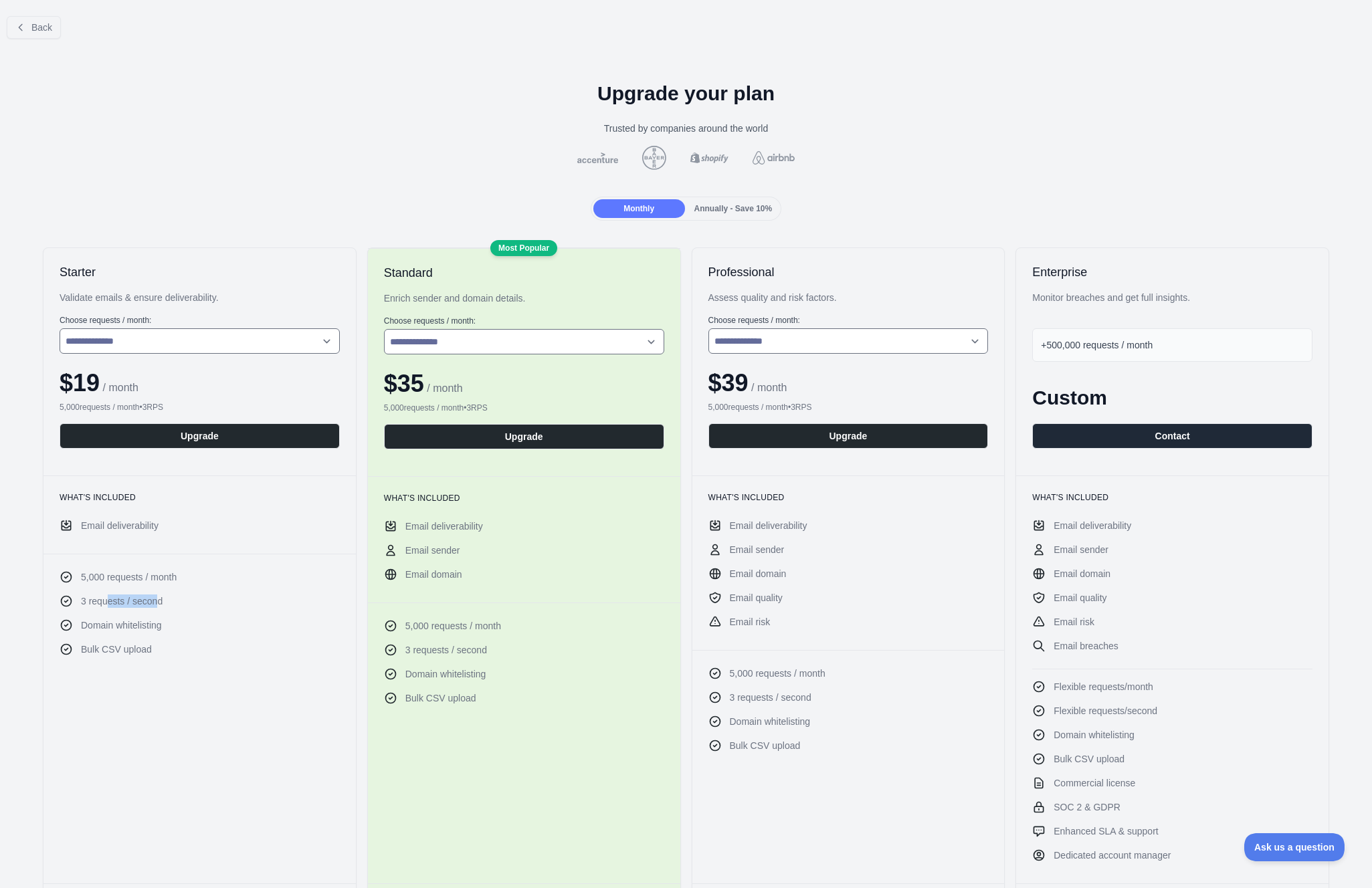
click at [161, 601] on span "3 requests / second" at bounding box center [122, 601] width 82 height 13
drag, startPoint x: 433, startPoint y: 651, endPoint x: 461, endPoint y: 651, distance: 28.0
click at [460, 651] on span "3 requests / second" at bounding box center [446, 650] width 82 height 13
click at [475, 649] on span "3 requests / second" at bounding box center [446, 650] width 82 height 13
drag, startPoint x: 712, startPoint y: 384, endPoint x: 743, endPoint y: 386, distance: 31.1
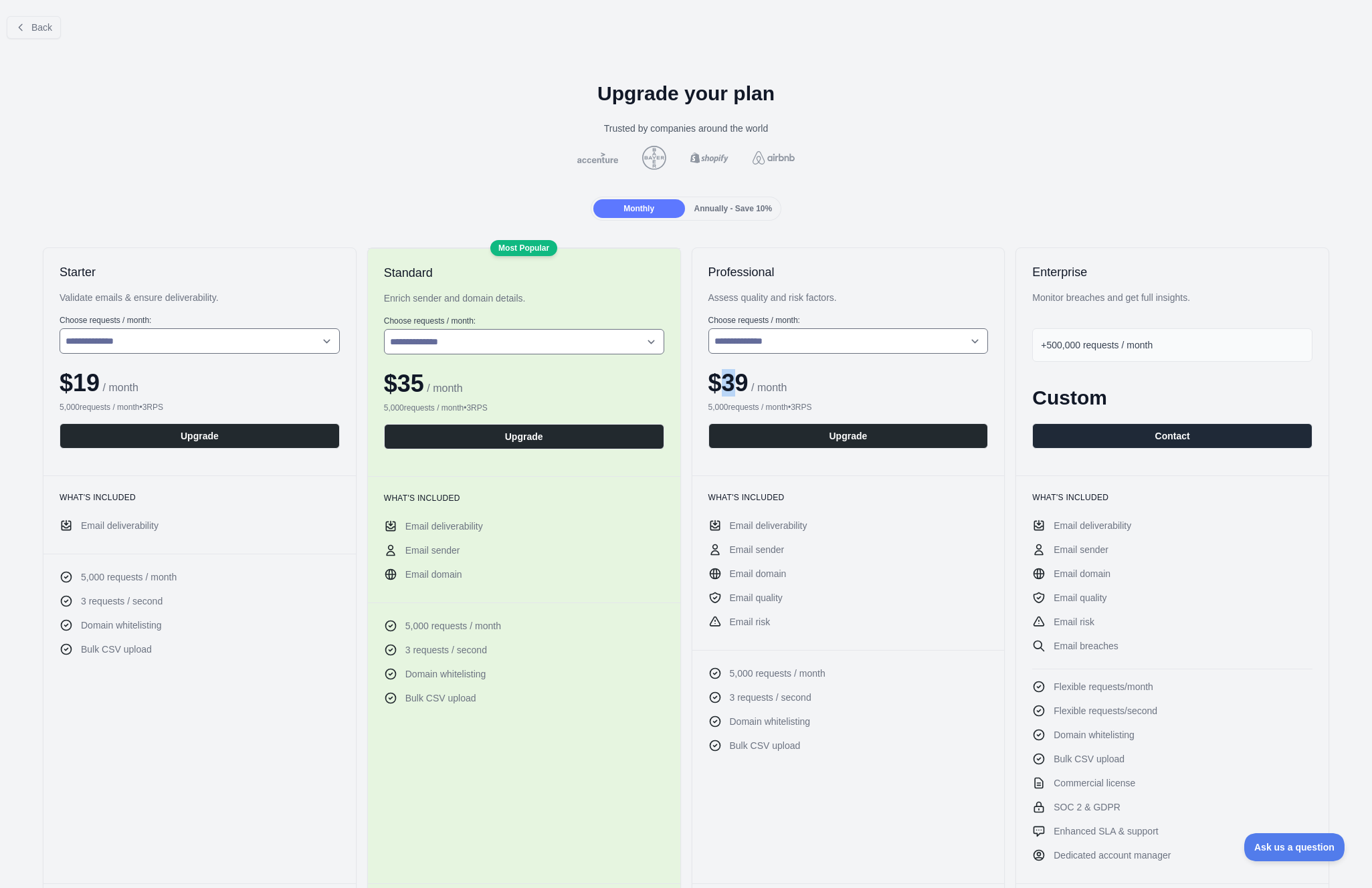
click at [743, 386] on span "$ 39" at bounding box center [728, 383] width 40 height 28
click at [788, 340] on select "**********" at bounding box center [848, 341] width 280 height 25
click at [708, 329] on select "**********" at bounding box center [848, 341] width 280 height 25
click at [214, 336] on select "**********" at bounding box center [199, 341] width 280 height 25
click at [59, 329] on select "**********" at bounding box center [199, 341] width 280 height 25
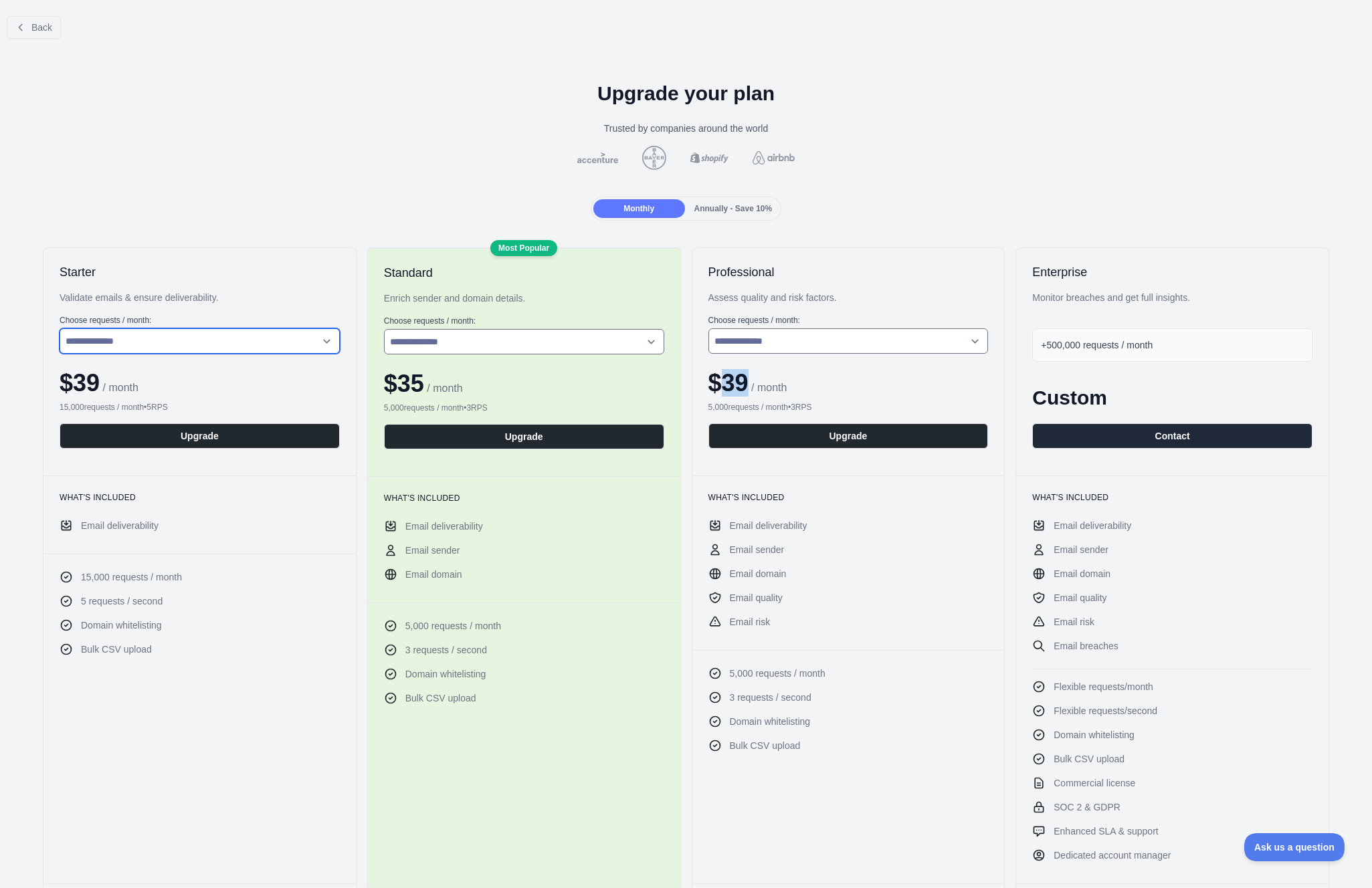
click at [214, 340] on select "**********" at bounding box center [199, 341] width 280 height 25
click at [59, 329] on select "**********" at bounding box center [199, 341] width 280 height 25
click at [237, 206] on div "Monthly Annually - Save 10%" at bounding box center [686, 208] width 1350 height 24
click at [253, 753] on div "**********" at bounding box center [199, 588] width 313 height 682
click at [219, 343] on select "**********" at bounding box center [199, 341] width 280 height 25
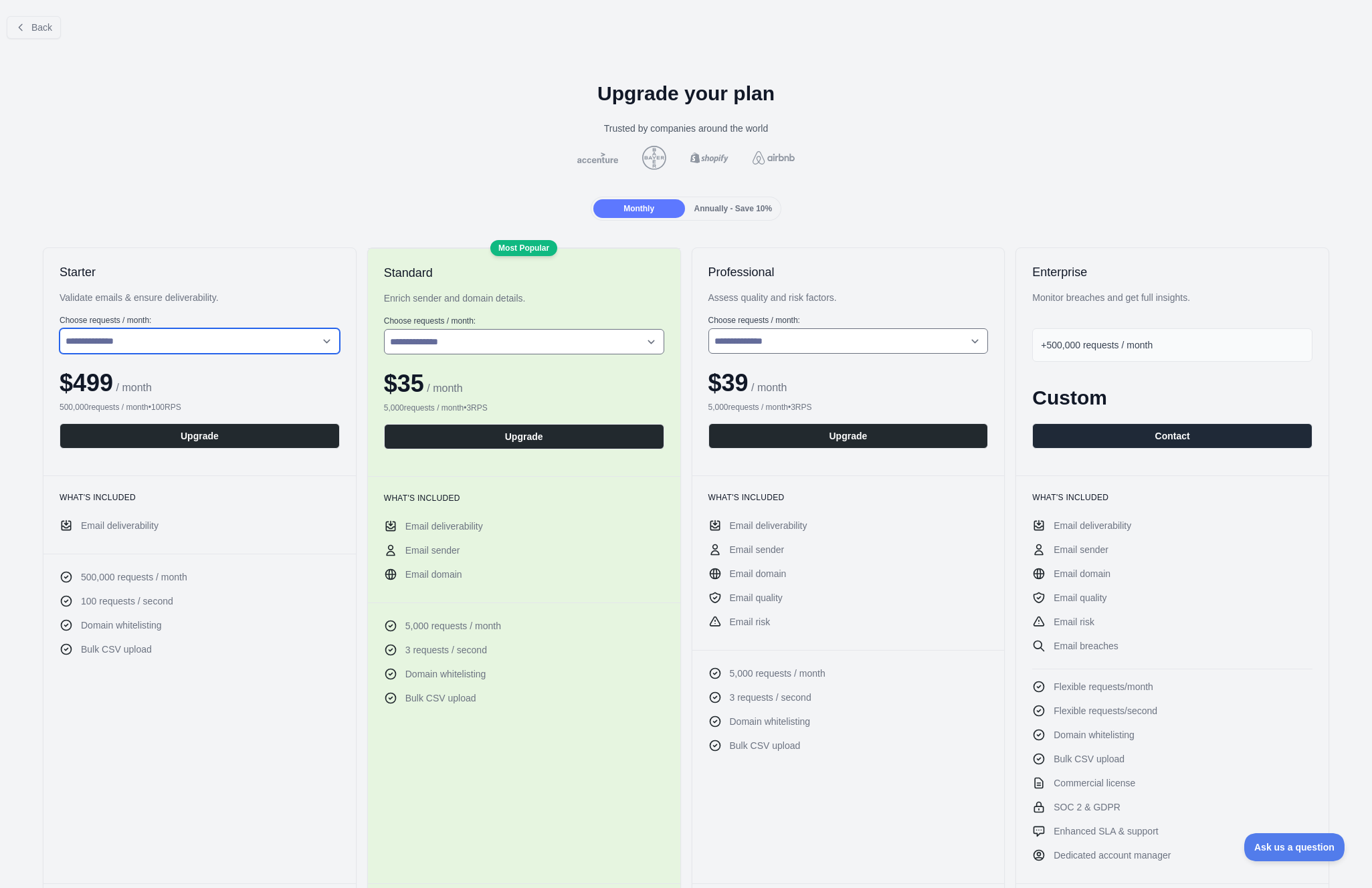
select select "*"
click at [59, 329] on select "**********" at bounding box center [199, 341] width 280 height 25
drag, startPoint x: 77, startPoint y: 408, endPoint x: 163, endPoint y: 410, distance: 86.0
click at [156, 410] on div "5,000 requests / month • 3 RPS" at bounding box center [199, 407] width 280 height 11
click at [165, 410] on div "5,000 requests / month • 3 RPS" at bounding box center [199, 407] width 280 height 11
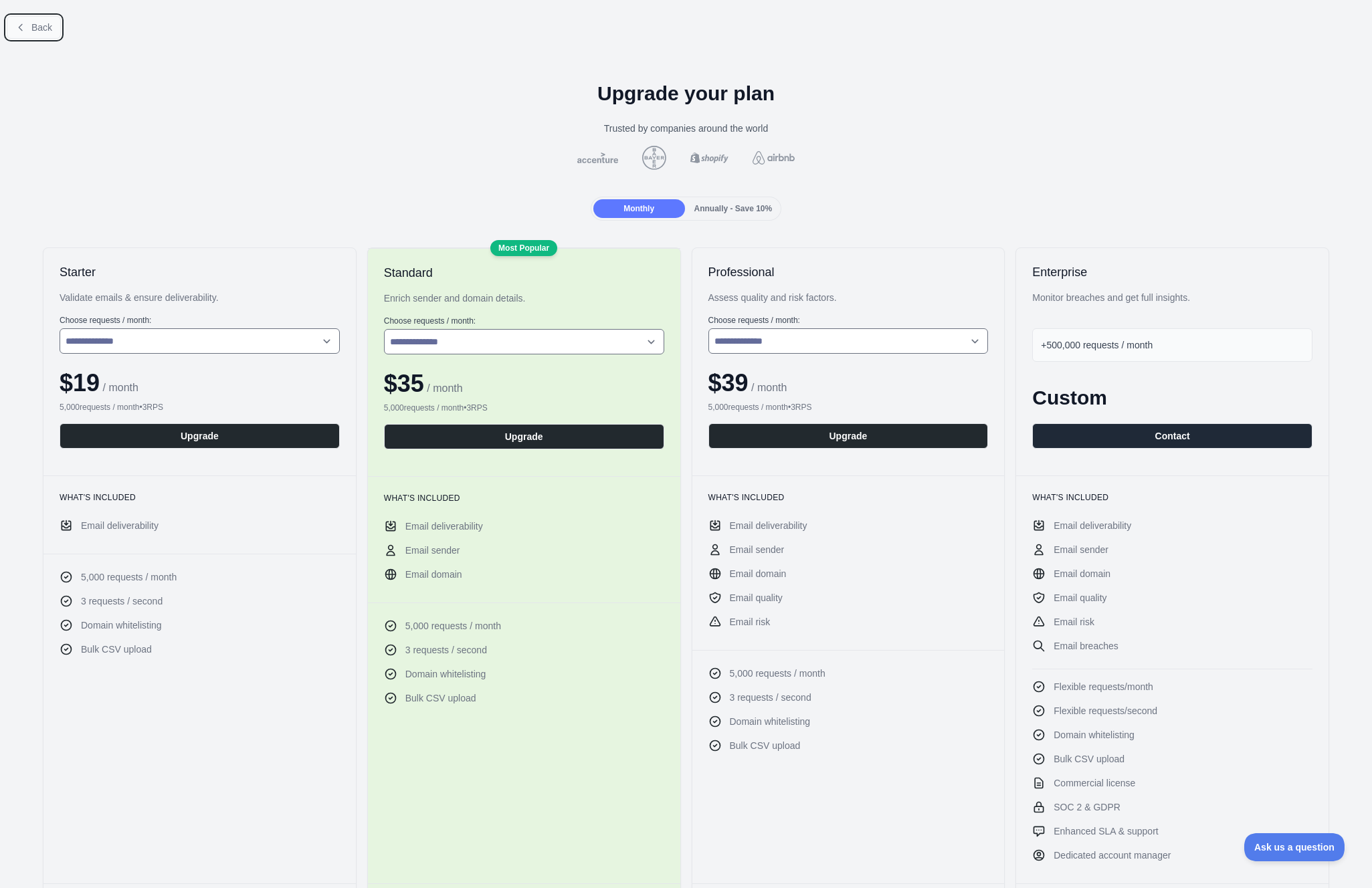
click at [52, 26] on span "Back" at bounding box center [41, 27] width 21 height 11
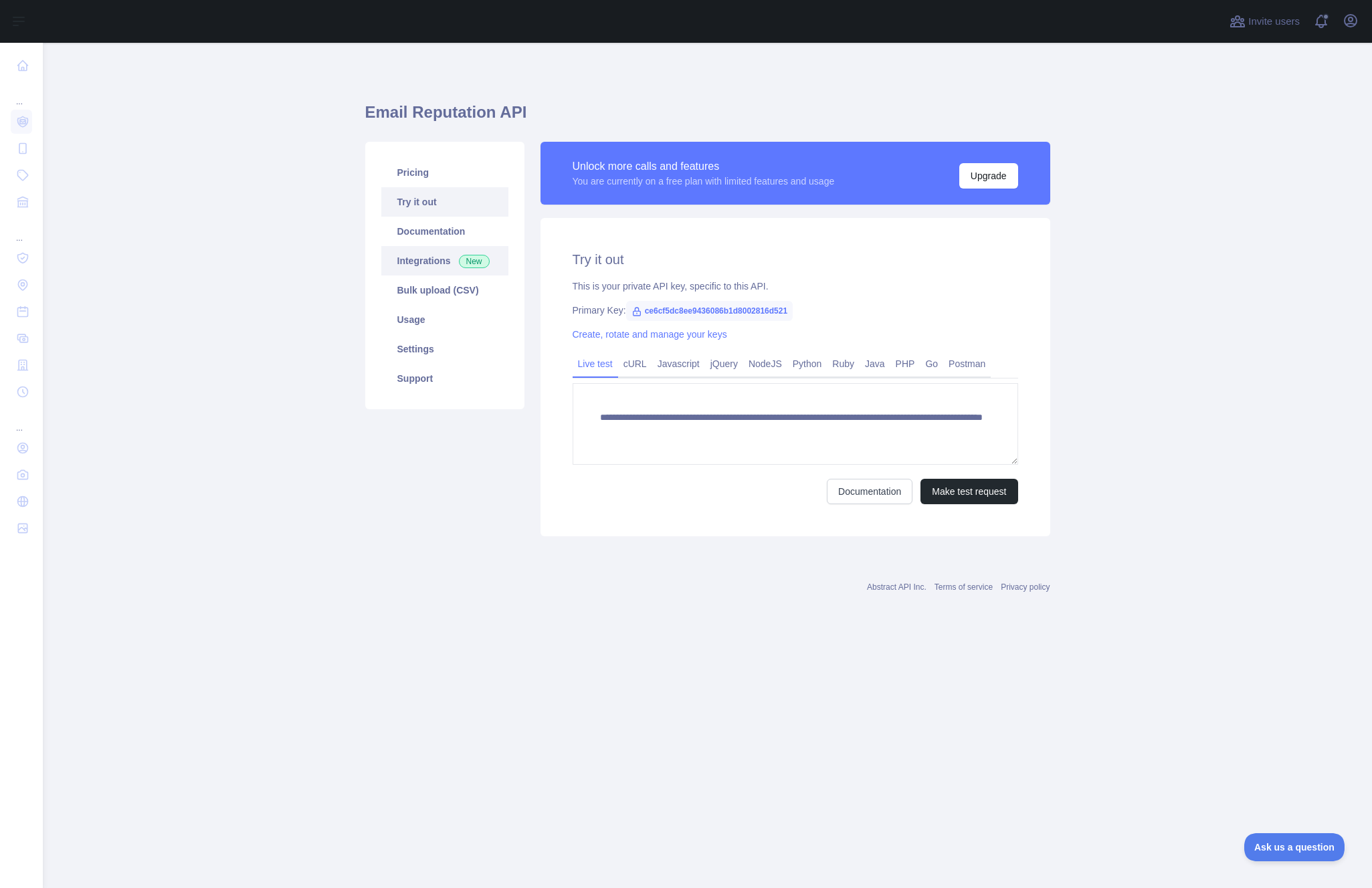
click at [399, 263] on link "Integrations New" at bounding box center [445, 261] width 127 height 30
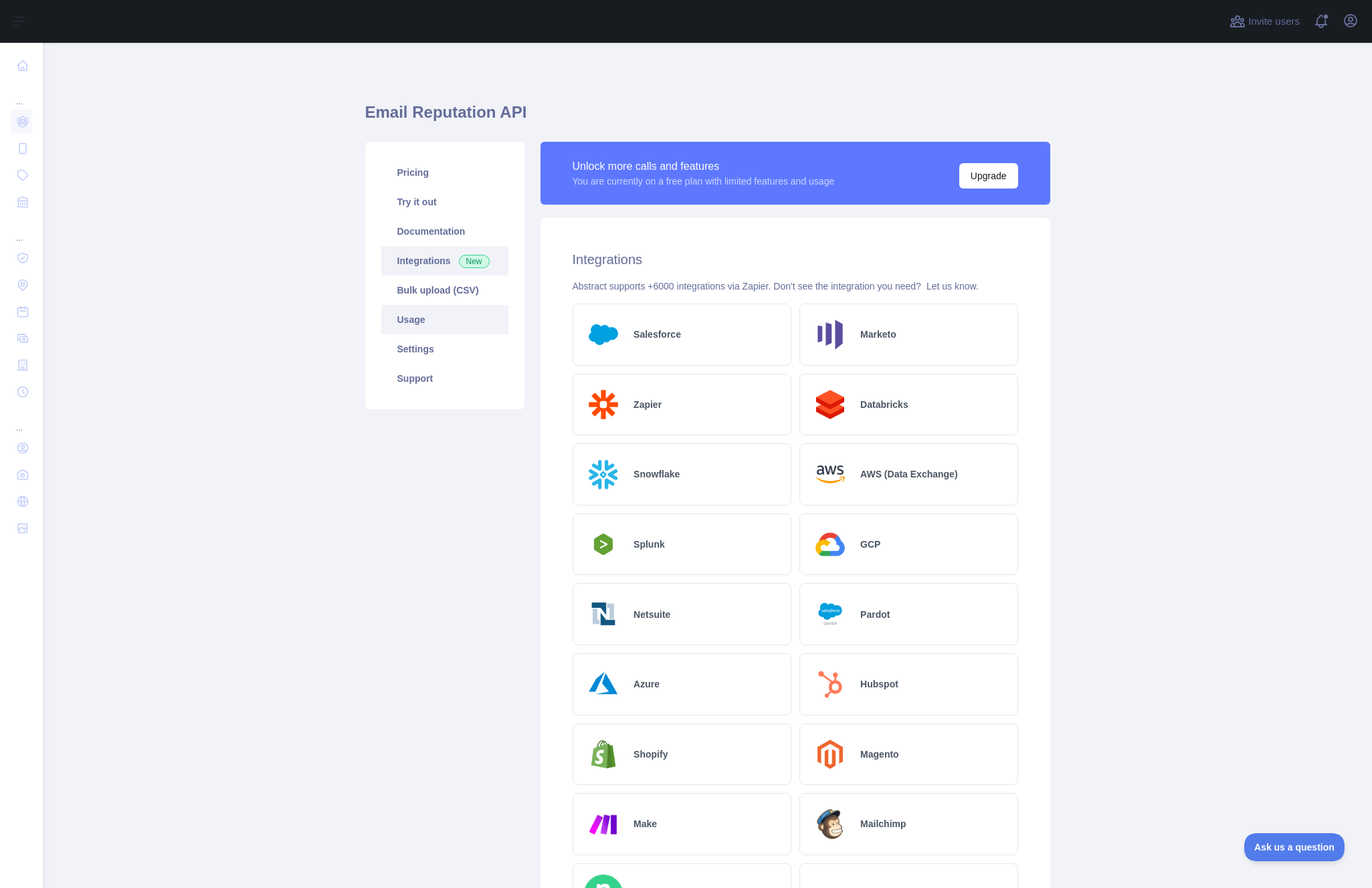
click at [404, 320] on link "Usage" at bounding box center [445, 319] width 127 height 30
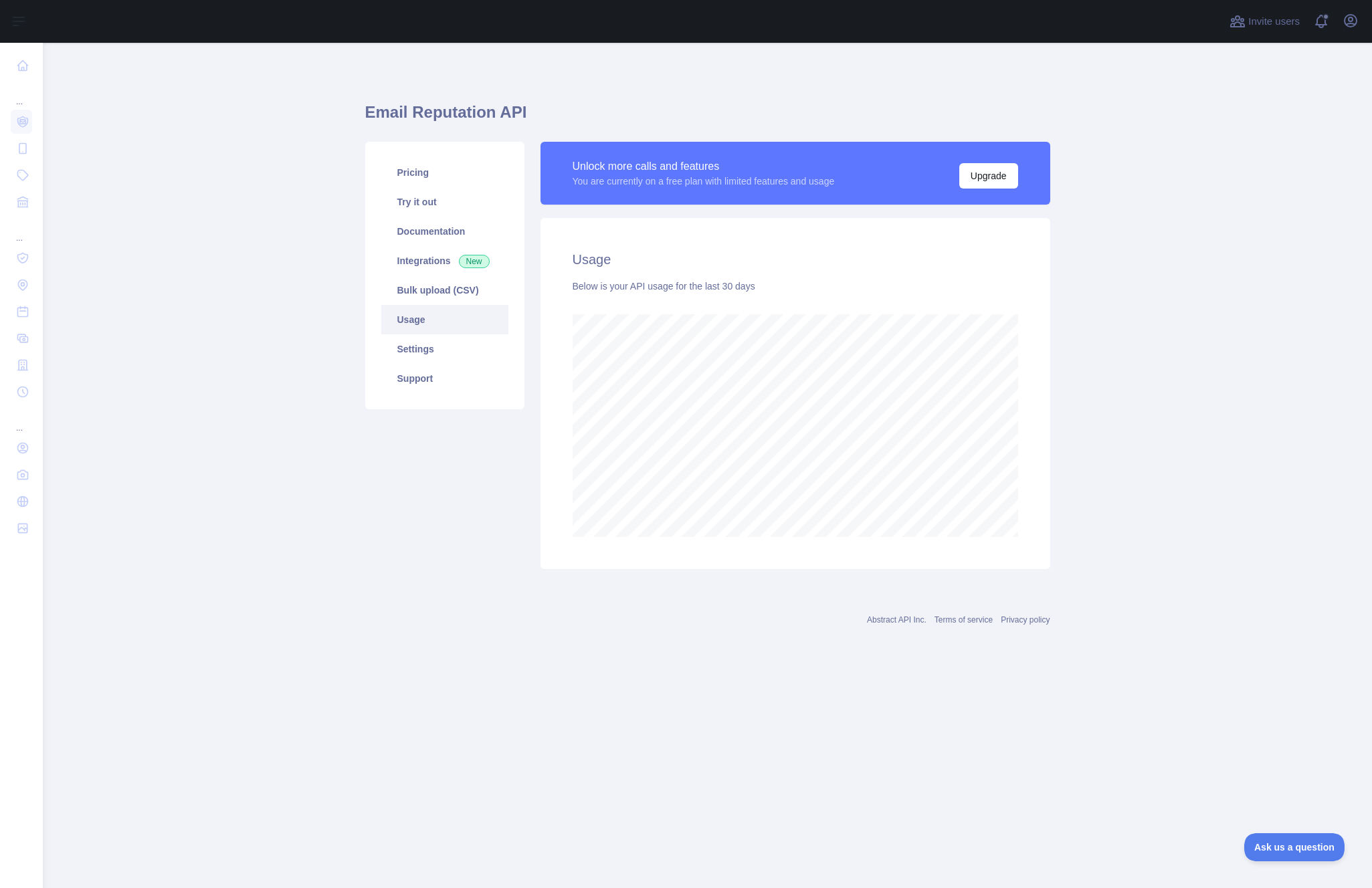
scroll to position [845, 1329]
click at [429, 578] on div "Email Reputation API Pricing Try it out Documentation Integrations New Bulk upl…" at bounding box center [707, 331] width 685 height 512
click at [421, 230] on link "Documentation" at bounding box center [445, 231] width 127 height 30
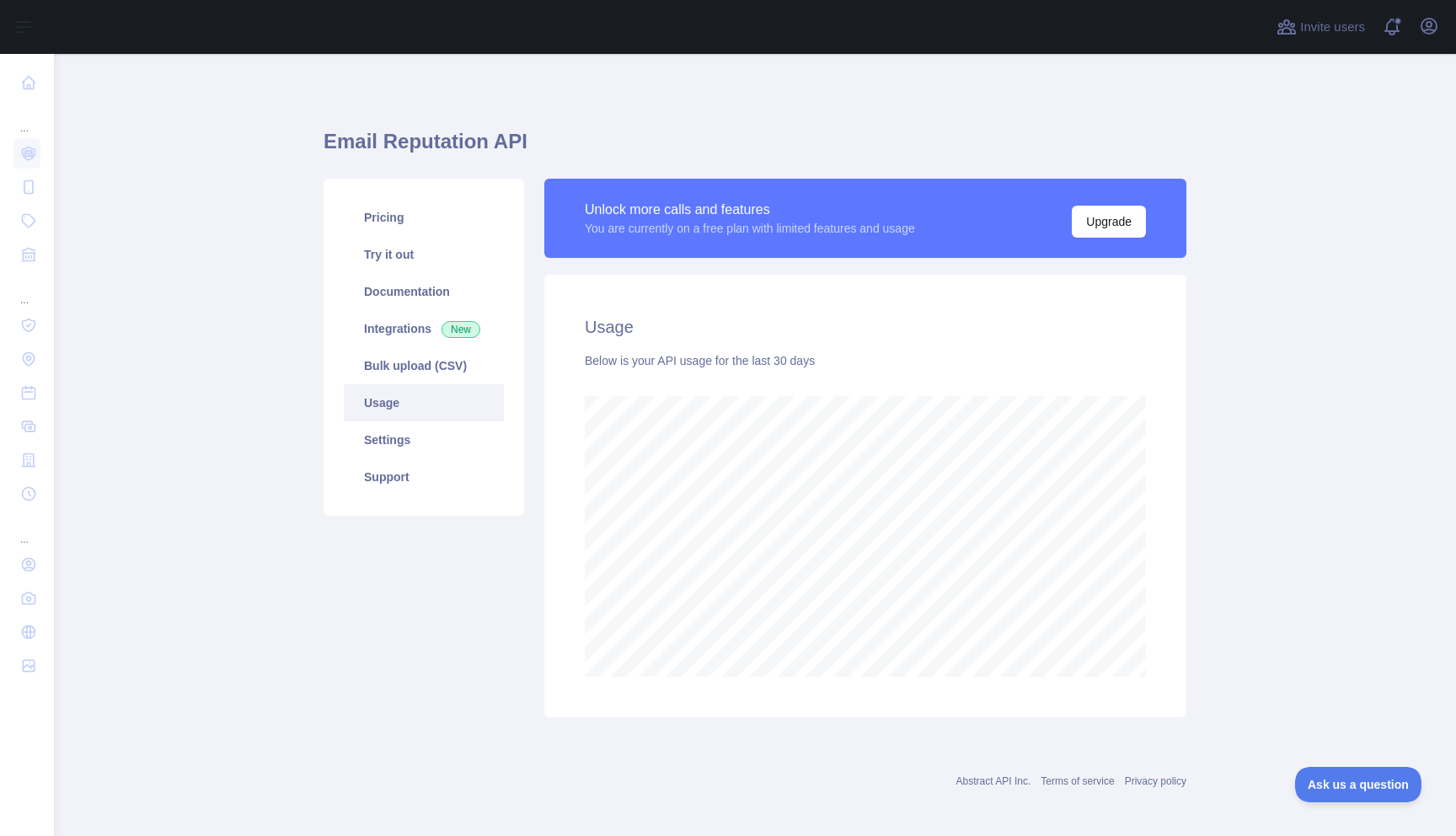
scroll to position [782, 1402]
